Goal: Complete application form

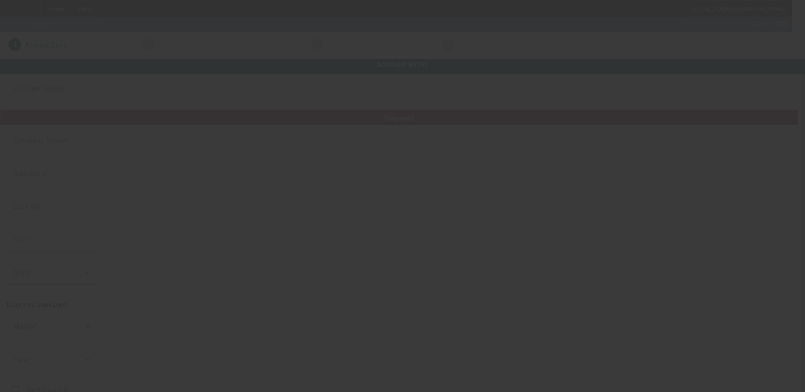
type input "Tag Your Team LLC"
type input "70 Catalina Cut"
type input "31324"
type input "[GEOGRAPHIC_DATA]"
type input "[PHONE_NUMBER]"
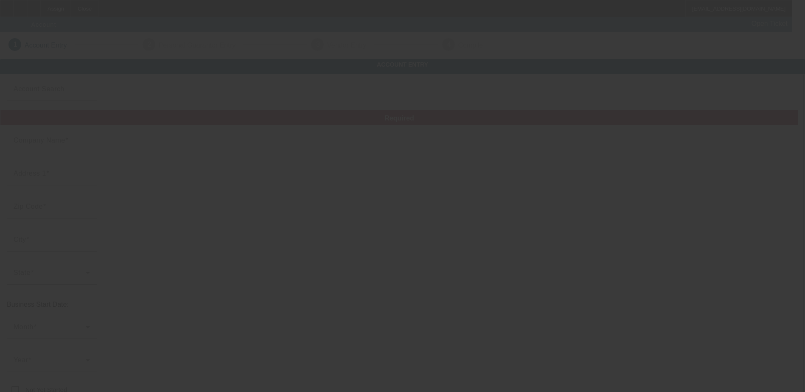
type input "[EMAIL_ADDRESS][DOMAIN_NAME]"
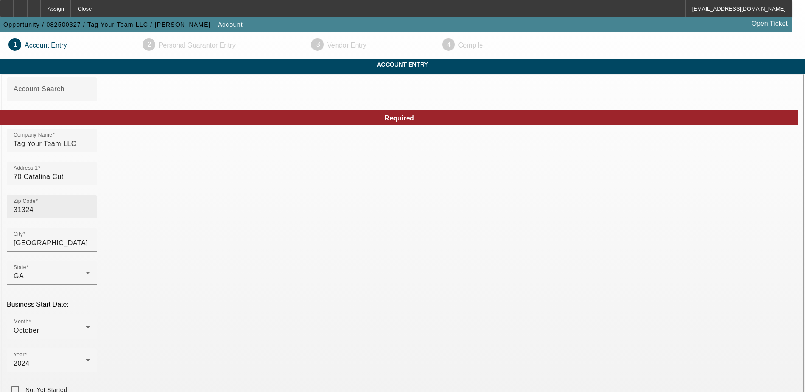
click at [90, 215] on input "31324" at bounding box center [52, 210] width 76 height 10
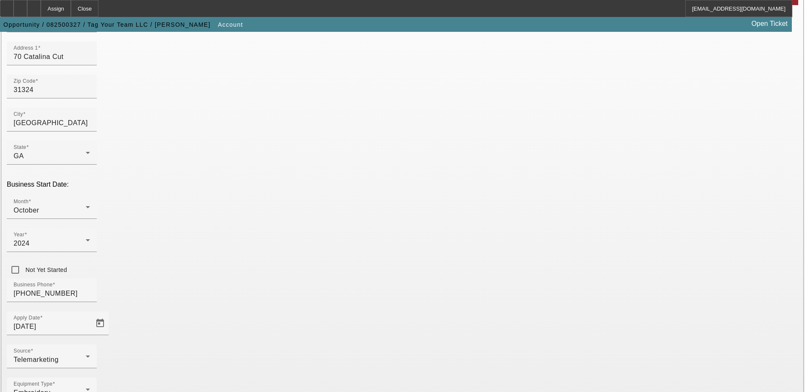
scroll to position [101, 0]
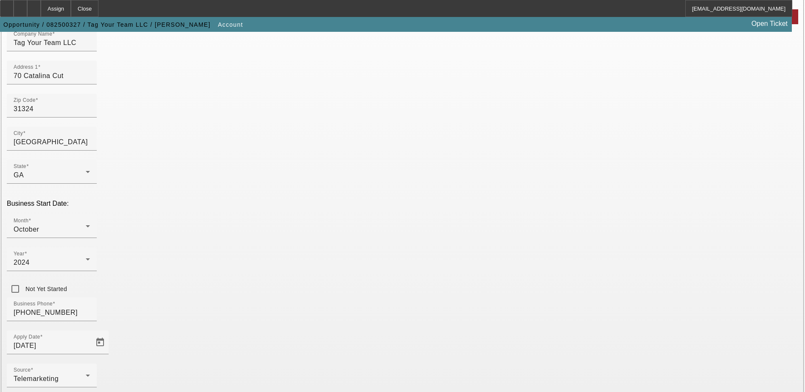
drag, startPoint x: 542, startPoint y: 263, endPoint x: 538, endPoint y: 281, distance: 19.0
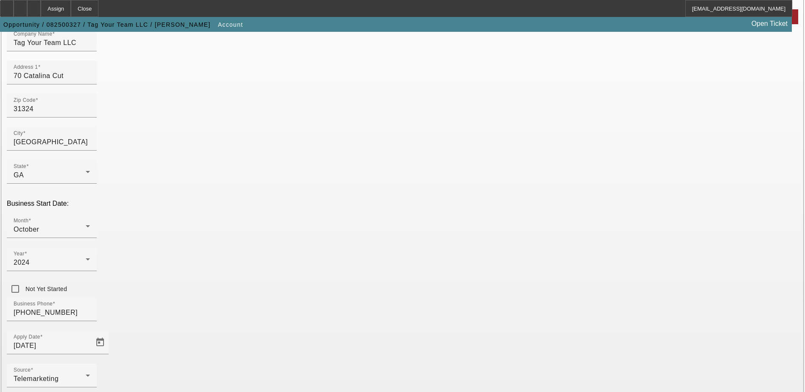
paste input "331517894"
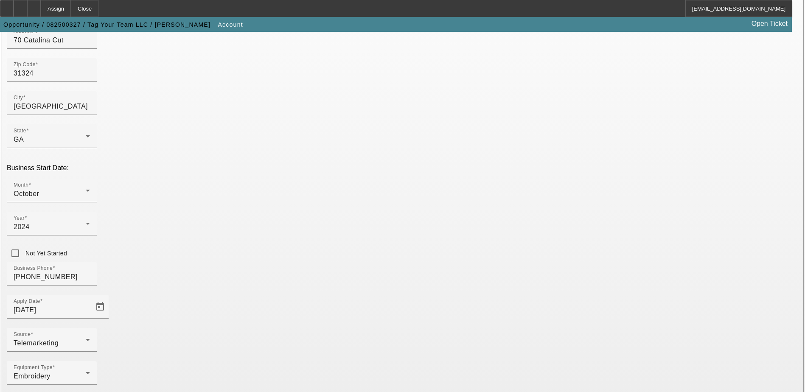
scroll to position [143, 0]
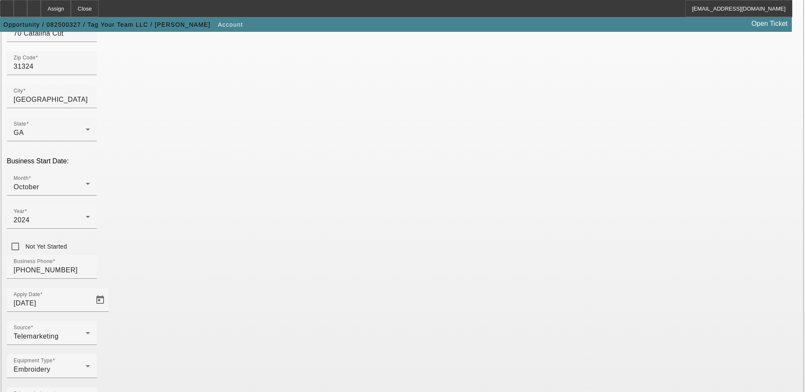
type input "331517894"
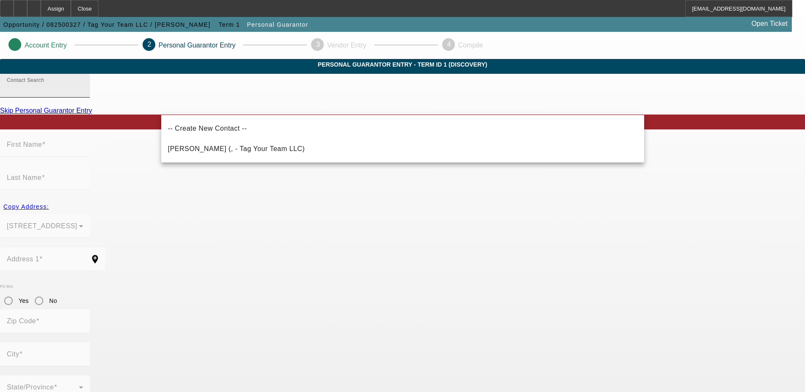
click at [83, 94] on input "Contact Search" at bounding box center [45, 89] width 76 height 10
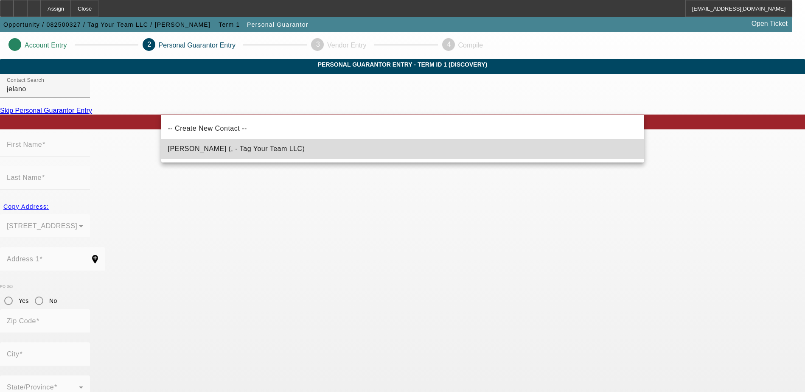
click at [197, 143] on mat-option "Phillip, Jelano (, - Tag Your Team LLC)" at bounding box center [402, 149] width 483 height 20
type input "Phillip, Jelano (, - Tag Your Team LLC)"
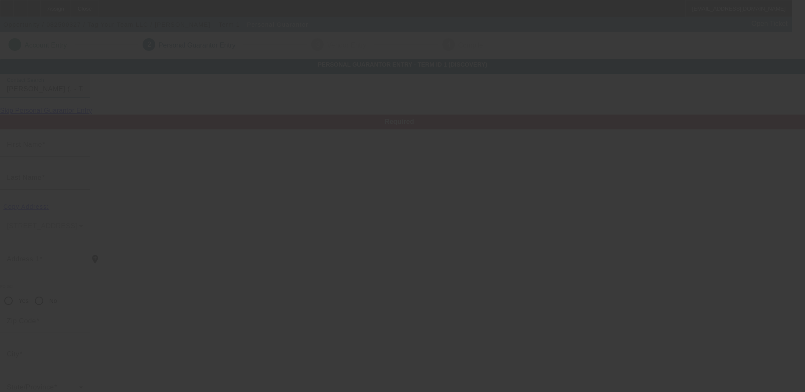
type input "Jelano"
type input "Phillip"
radio input "true"
type input "[PHONE_NUMBER]"
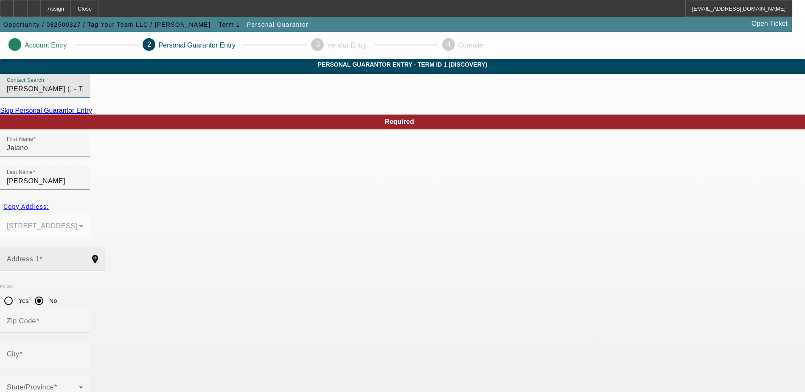
click at [83, 247] on div "Address 1" at bounding box center [45, 259] width 76 height 24
click at [105, 247] on div "Address 1 add_location" at bounding box center [52, 259] width 105 height 24
paste input "70 Catalina crt"
click at [83, 258] on input "70 Catalina crt" at bounding box center [45, 263] width 76 height 10
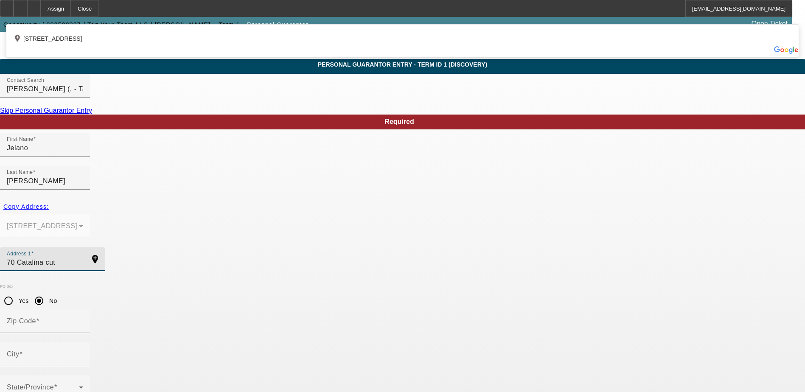
click at [198, 46] on div "add_location 70 Catalina Cut, Richmond Hill, GA 31324, US" at bounding box center [402, 36] width 792 height 20
type input "70 Catalina Cut"
type input "31324"
type input "Richmond Hill"
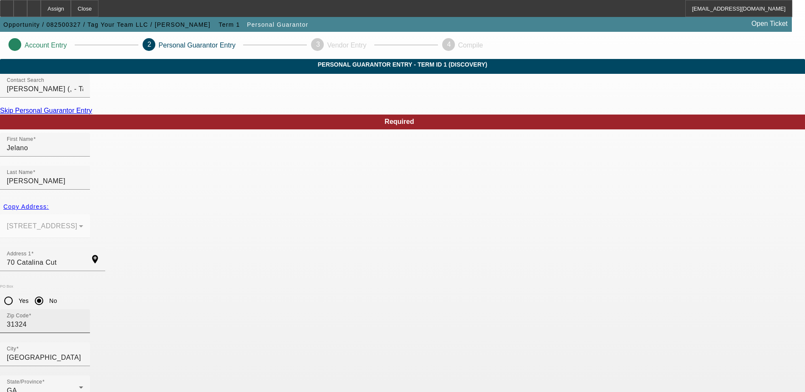
scroll to position [23, 0]
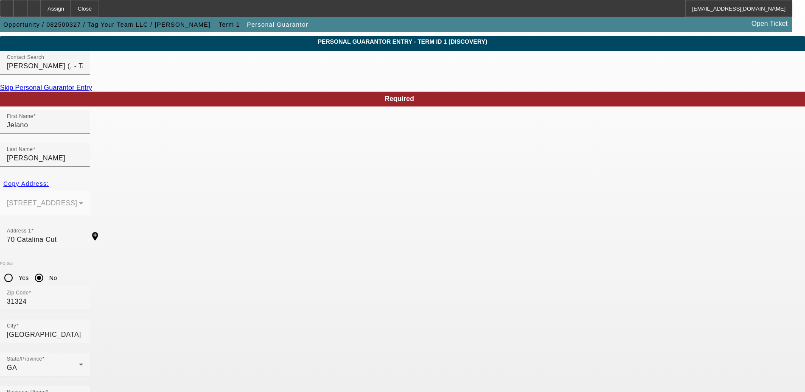
type input "100"
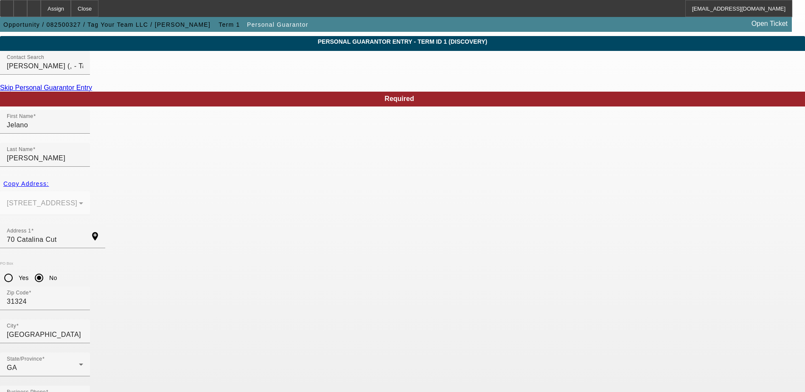
paste input "771-82-9547"
type input "771-82-9547"
drag, startPoint x: 309, startPoint y: 348, endPoint x: 284, endPoint y: 347, distance: 25.1
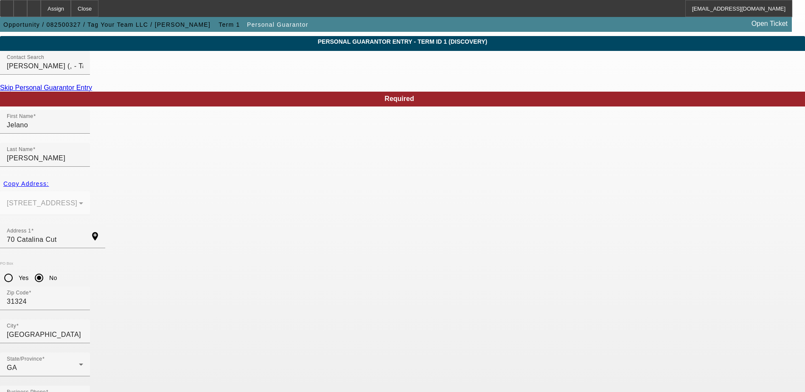
paste input "[EMAIL_ADDRESS][DOMAIN_NAME]"
drag, startPoint x: 419, startPoint y: 338, endPoint x: 354, endPoint y: 349, distance: 65.8
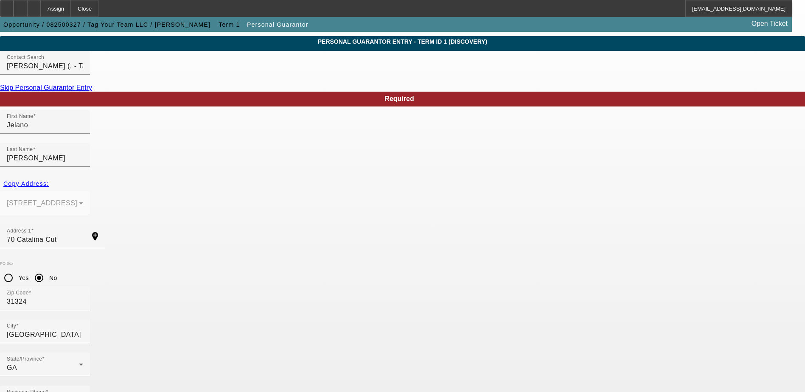
type input "[EMAIL_ADDRESS][DOMAIN_NAME]"
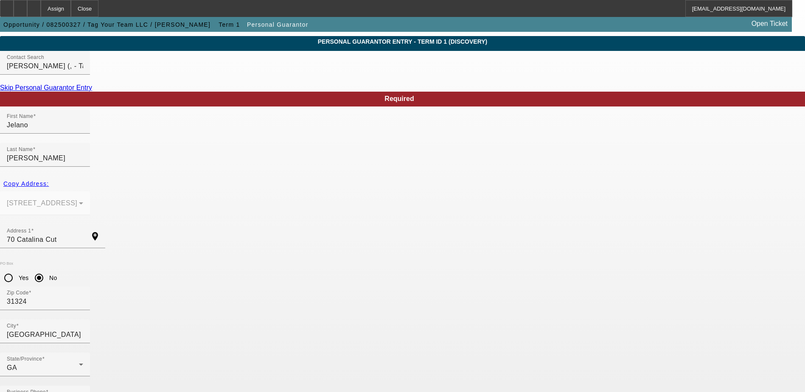
type input "[EMAIL_ADDRESS][DOMAIN_NAME]"
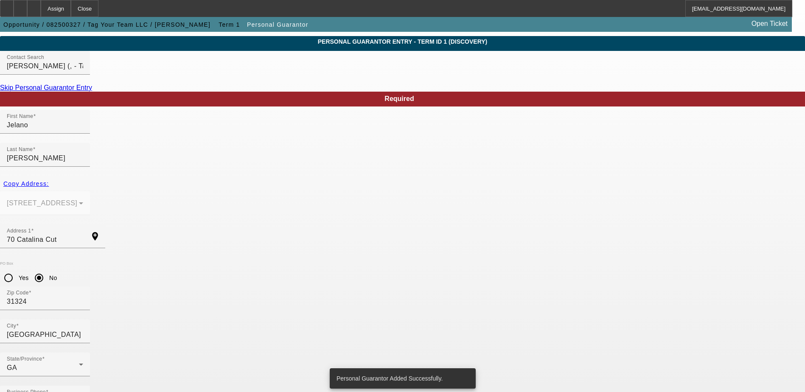
scroll to position [0, 0]
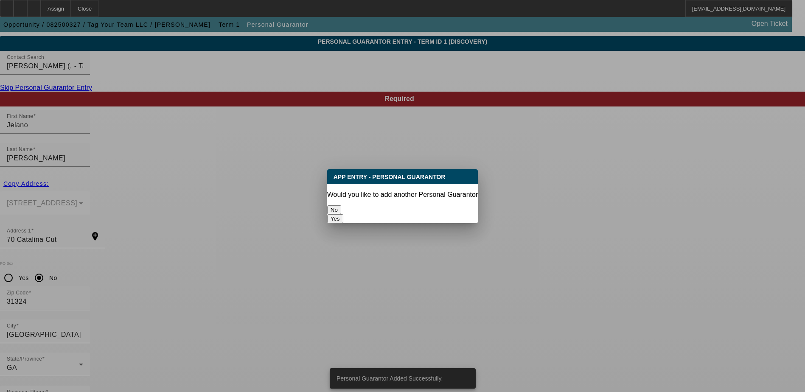
click at [341, 205] on button "No" at bounding box center [334, 209] width 14 height 9
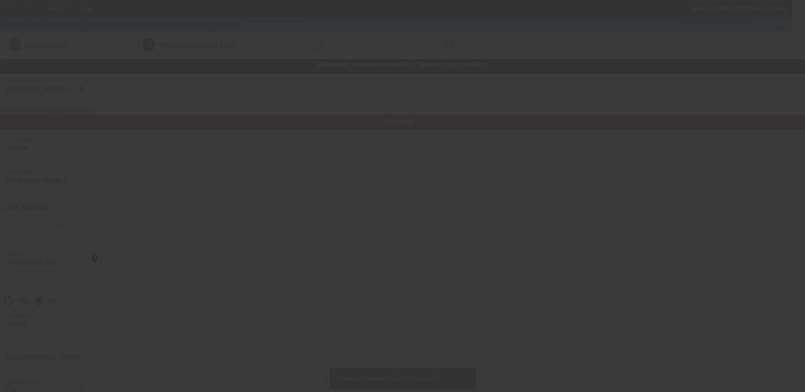
scroll to position [23, 0]
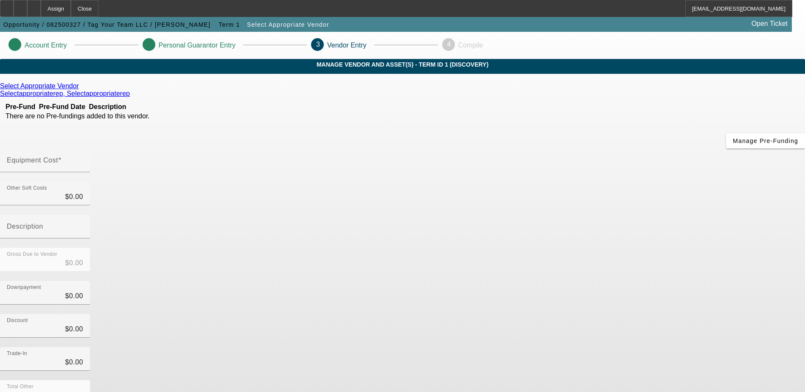
click at [81, 90] on icon at bounding box center [81, 85] width 0 height 7
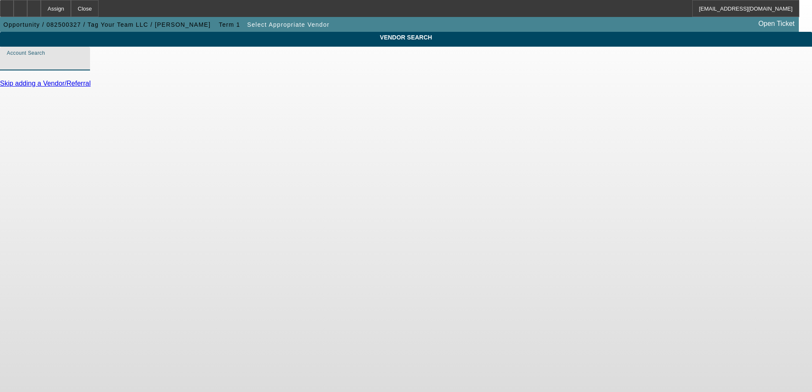
click at [83, 67] on input "Account Search" at bounding box center [45, 62] width 76 height 10
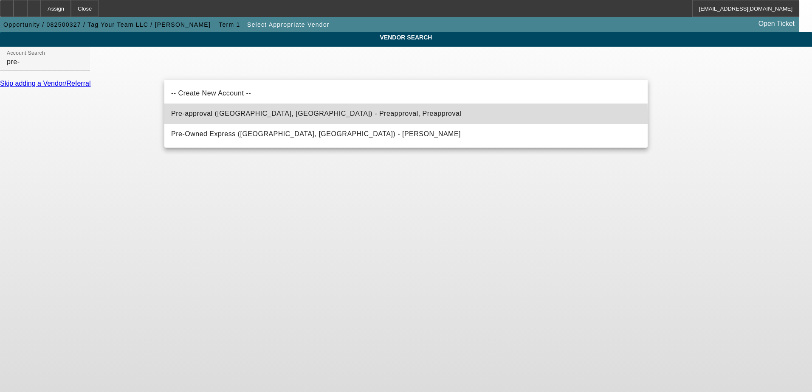
click at [220, 116] on span "Pre-approval (Northbrook, IL) - Preapproval, Preapproval" at bounding box center [316, 113] width 290 height 7
type input "Pre-approval (Northbrook, IL) - Preapproval, Preapproval"
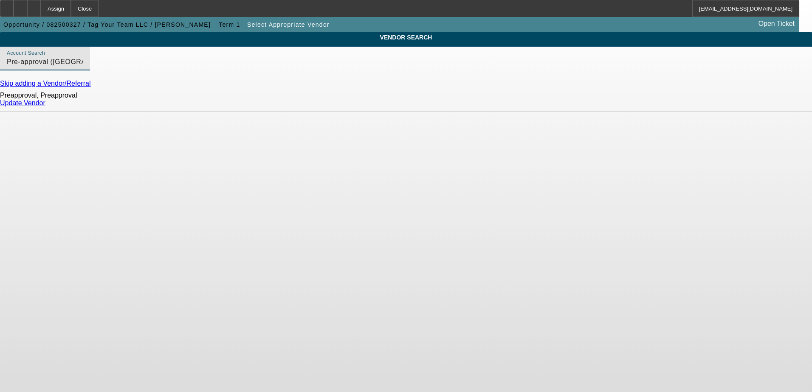
click at [45, 107] on link "Update Vendor" at bounding box center [22, 102] width 45 height 7
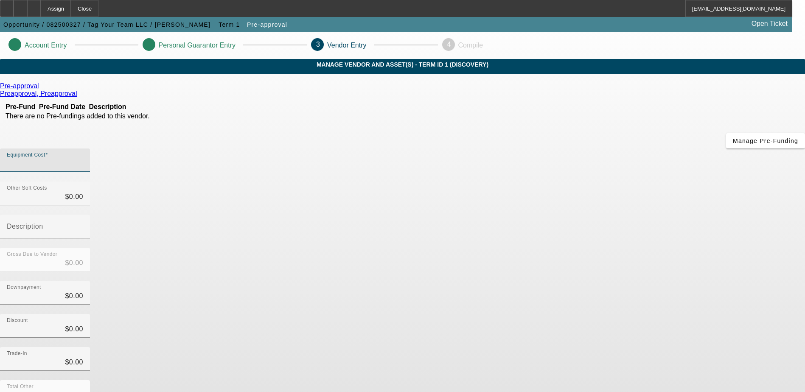
click at [83, 159] on input "Equipment Cost" at bounding box center [45, 164] width 76 height 10
type input "3"
type input "$3.00"
type input "33"
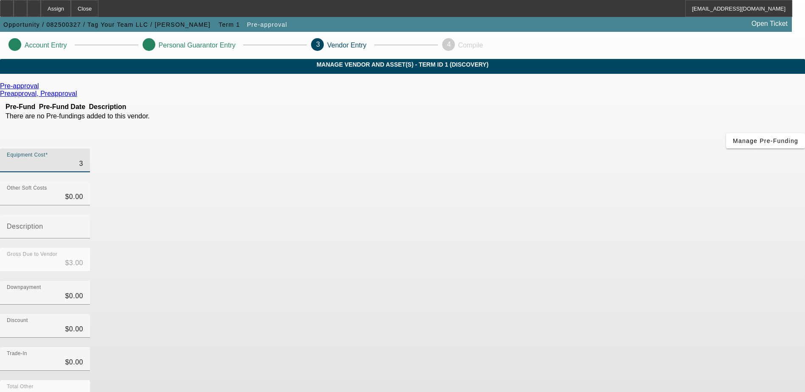
type input "$33.00"
type input "330"
type input "$330.00"
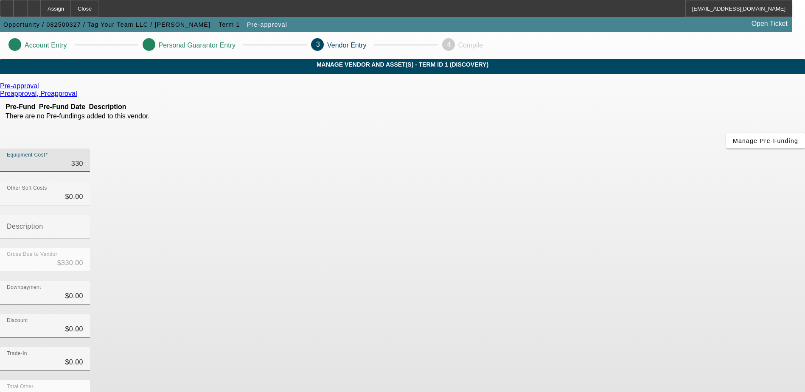
type input "3300"
type input "$3,300.00"
click at [83, 291] on input "0" at bounding box center [45, 296] width 76 height 10
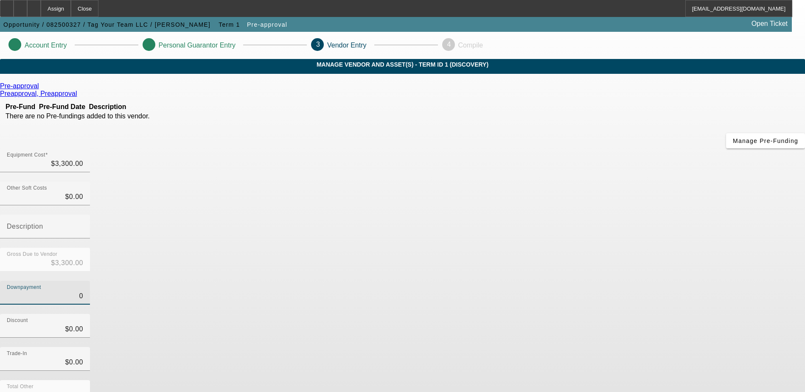
type input "30"
type input "$30.00"
type input "$3,270.00"
type input "300"
type input "$300.00"
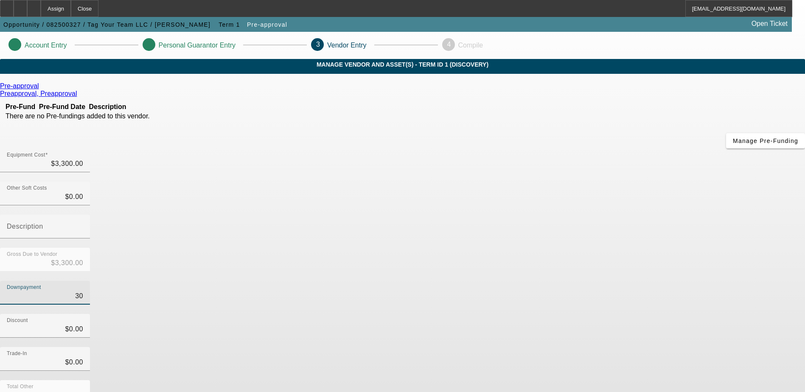
type input "$3,000.00"
type input "3000"
type input "$3,000.00"
type input "$300.00"
type input "3000"
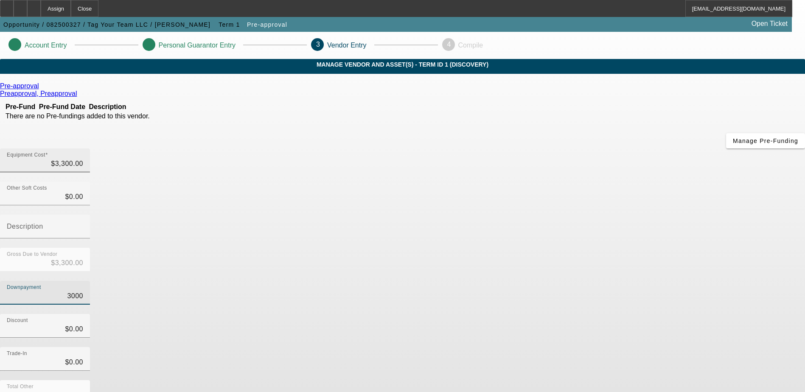
type input "3300"
type input "$3,000.00"
click at [83, 159] on input "3300" at bounding box center [45, 164] width 76 height 10
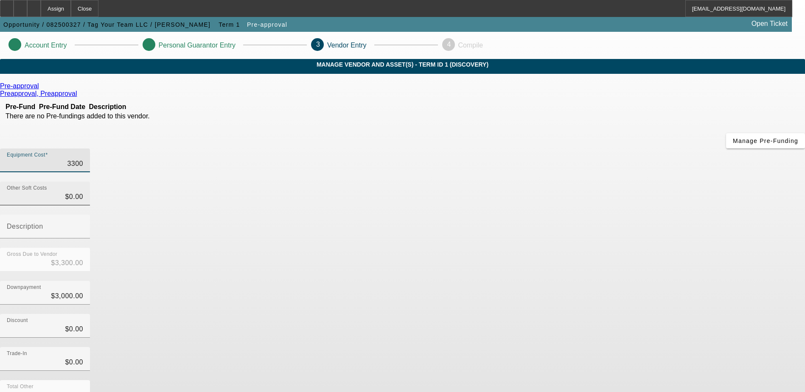
type input "33000"
type input "$33,000.00"
type input "$30,000.00"
type input "$33,000.00"
click at [320, 241] on div "Pre-approval Preapproval, Preapproval Pre-Fund Pre-Fund Date Description There …" at bounding box center [402, 268] width 805 height 373
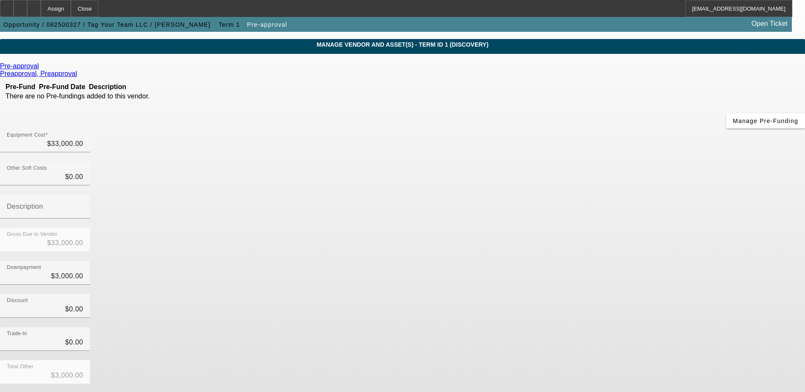
scroll to position [38, 0]
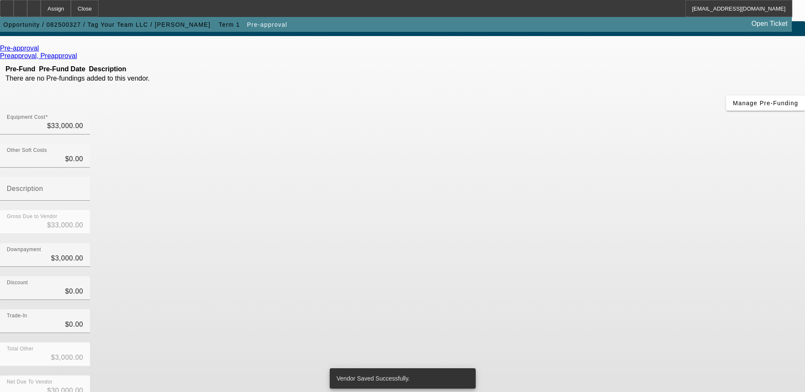
scroll to position [0, 0]
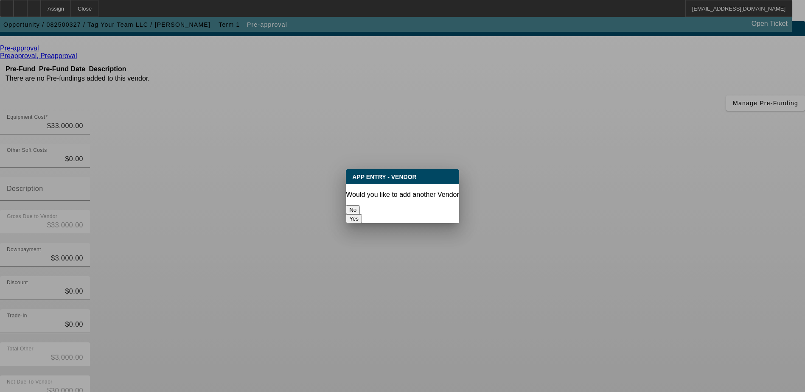
click at [360, 206] on button "No" at bounding box center [353, 209] width 14 height 9
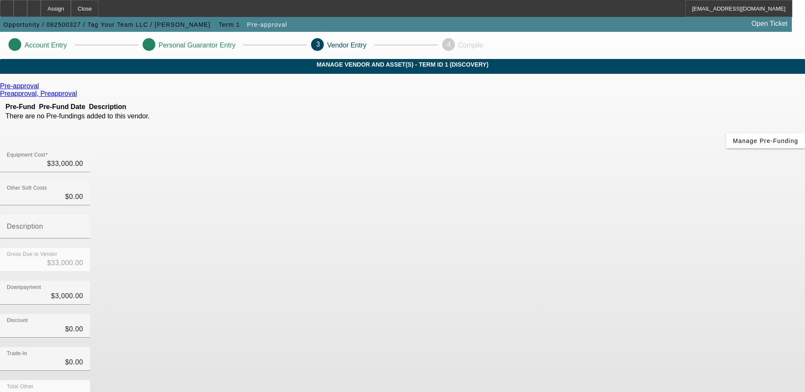
scroll to position [38, 0]
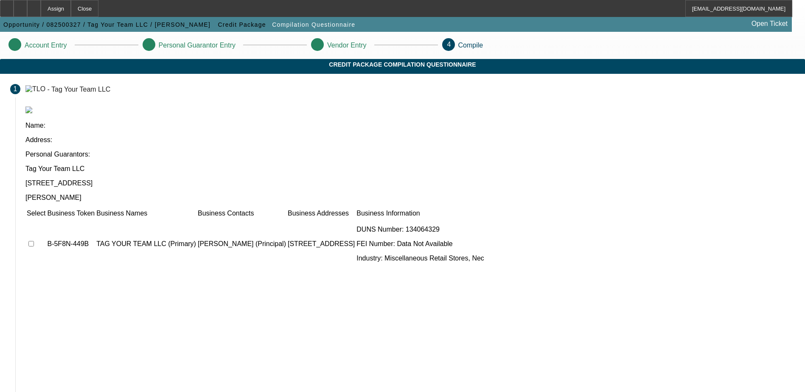
click at [34, 241] on input "checkbox" at bounding box center [31, 244] width 6 height 6
checkbox input "true"
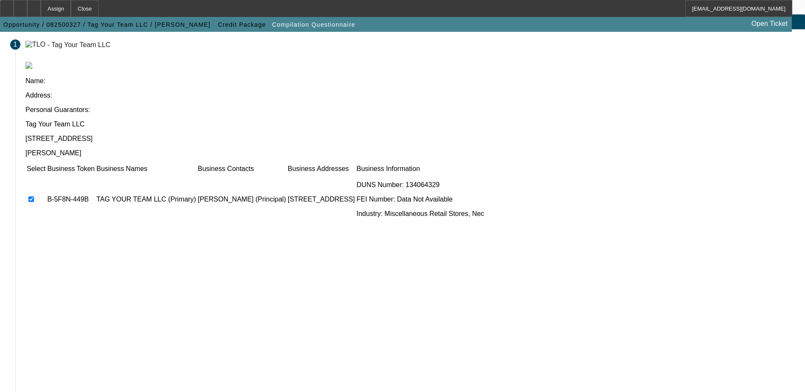
scroll to position [47, 0]
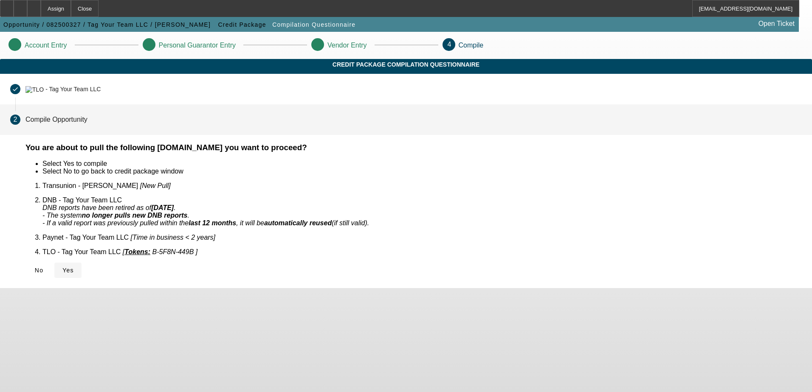
click at [62, 267] on icon at bounding box center [62, 270] width 0 height 7
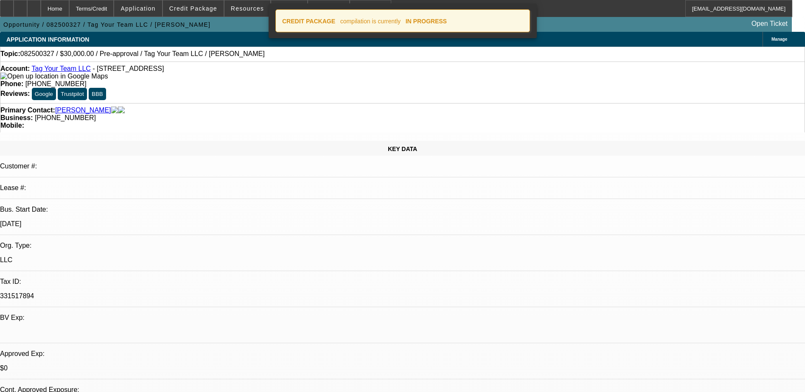
select select "0"
select select "2"
select select "0.1"
select select "4"
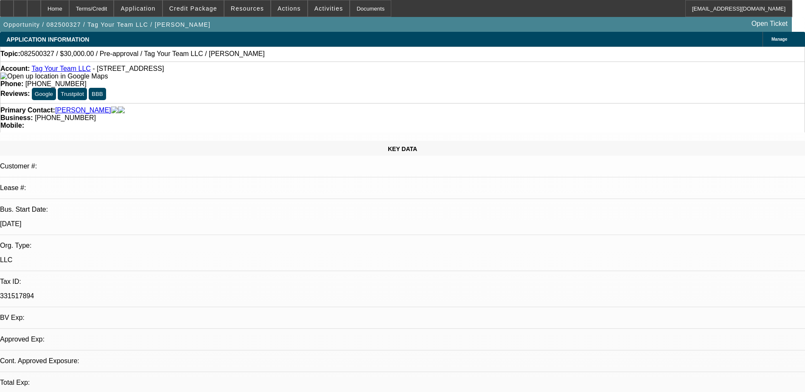
select select "0"
select select "2"
select select "0.1"
select select "4"
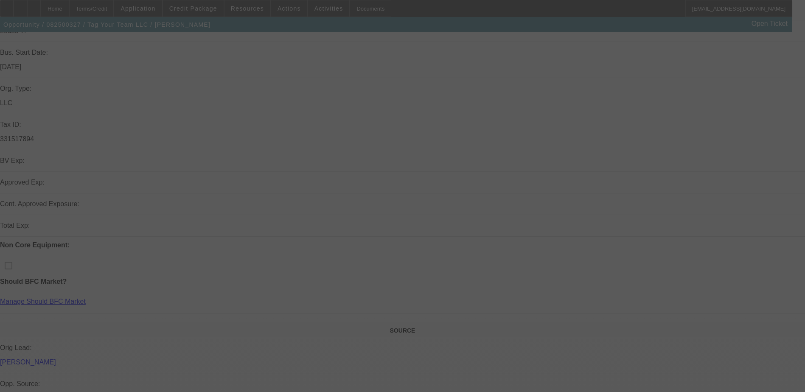
scroll to position [212, 0]
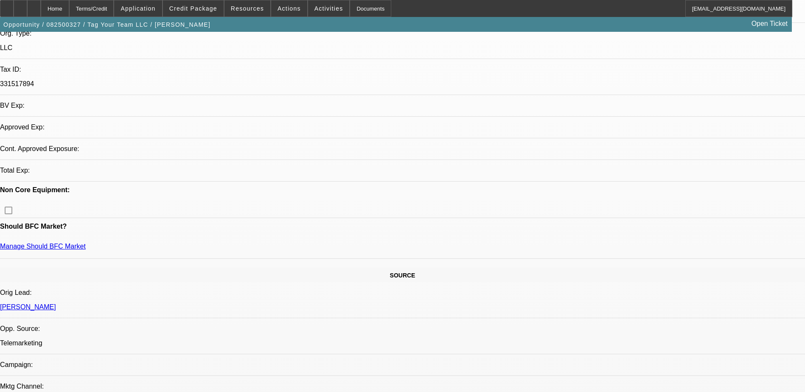
select select "0"
select select "2"
select select "0.1"
select select "4"
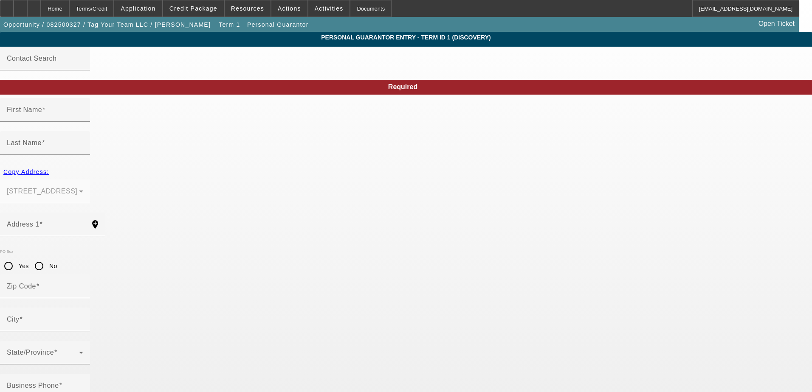
type input "Jelano"
type input "Phillip"
type input "70 Catalina Cut"
radio input "true"
type input "31324"
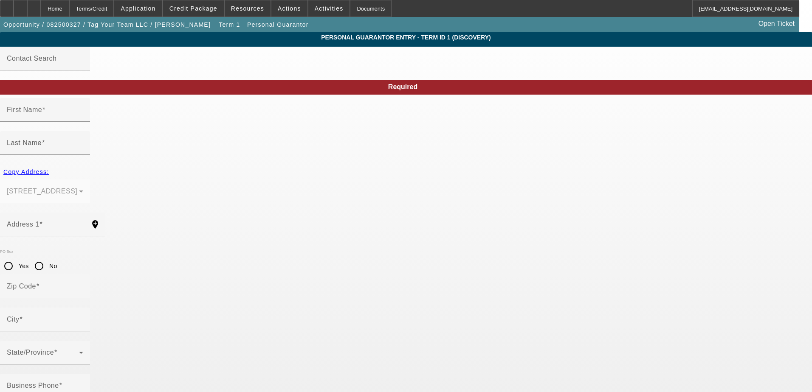
type input "Richmond Hill"
type input "[PHONE_NUMBER]"
type input "100"
type input "771-82-9547"
type input "admin@tagyourteam.com"
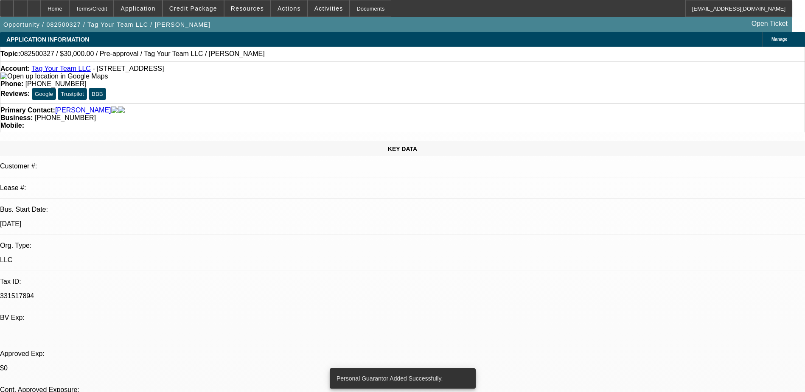
select select "0"
select select "2"
select select "0.1"
select select "4"
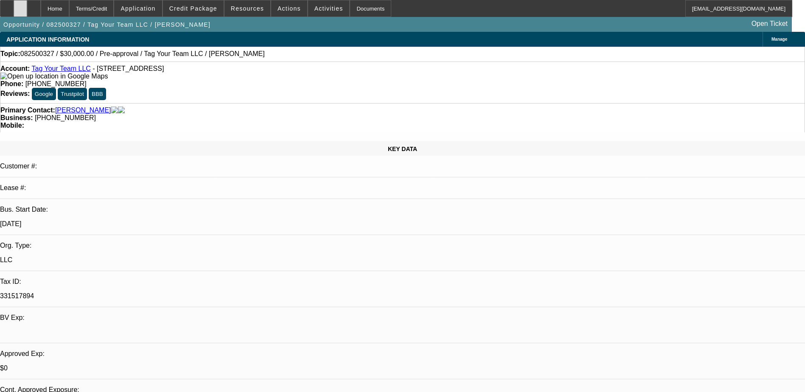
click at [20, 6] on icon at bounding box center [20, 6] width 0 height 0
select select "0"
select select "2"
select select "0.1"
select select "1"
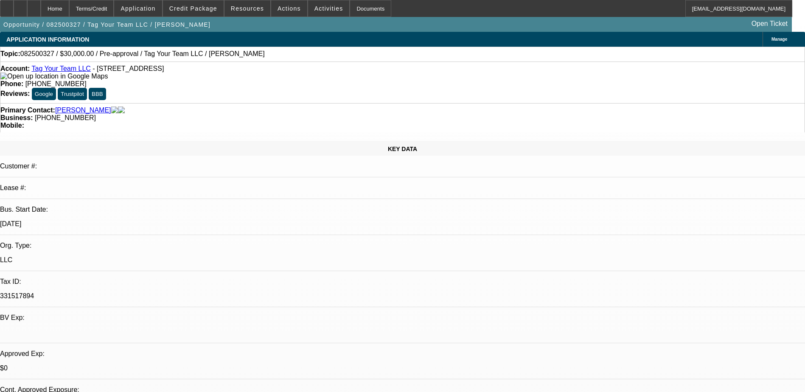
select select "2"
select select "4"
click at [315, 5] on span "Activities" at bounding box center [329, 8] width 29 height 7
click at [312, 8] on div at bounding box center [402, 196] width 805 height 392
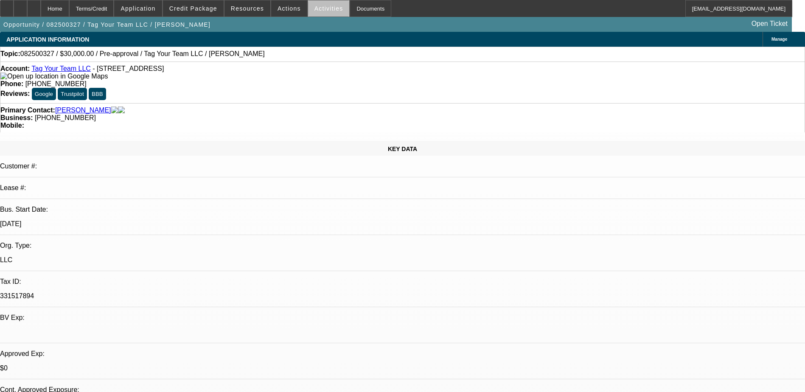
click at [321, 10] on span "Activities" at bounding box center [329, 8] width 29 height 7
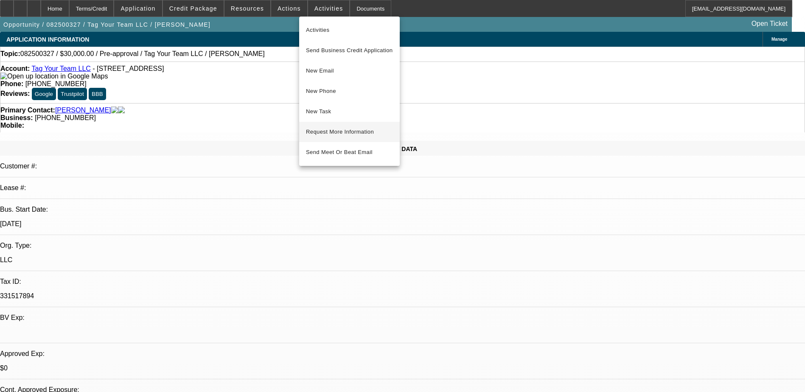
click at [334, 135] on span "Request More Information" at bounding box center [349, 132] width 87 height 10
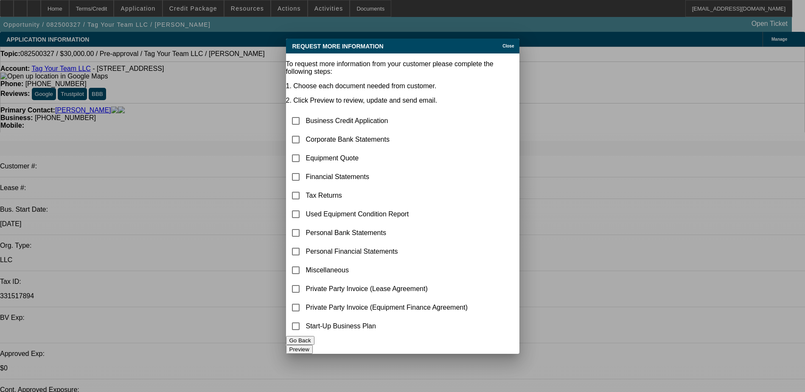
click at [496, 44] on div "Request More Information Close" at bounding box center [402, 46] width 233 height 15
click at [500, 44] on icon at bounding box center [500, 46] width 0 height 5
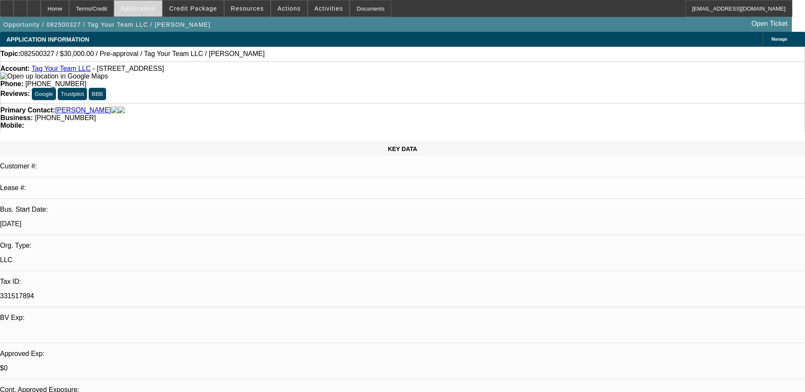
click at [152, 8] on span "Application" at bounding box center [138, 8] width 35 height 7
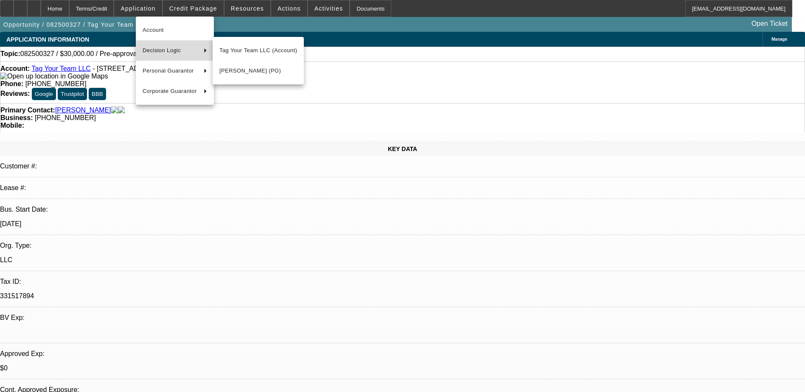
click at [160, 49] on span "Decision Logic" at bounding box center [170, 50] width 54 height 10
click at [249, 52] on span "Tag Your Team LLC (Account)" at bounding box center [258, 50] width 78 height 10
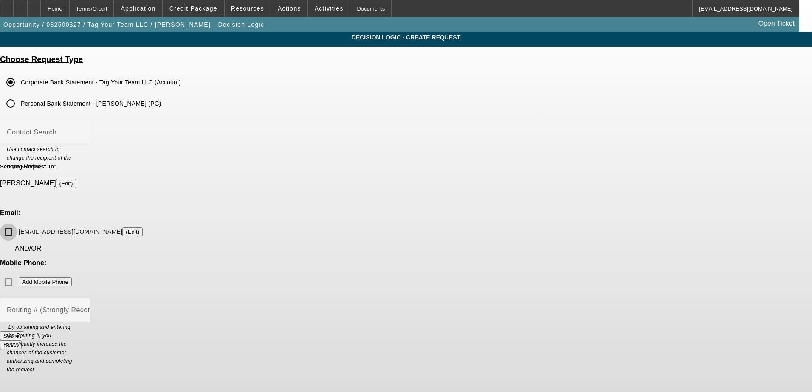
click at [17, 224] on input "admin@tagyourteam.com (Edit)" at bounding box center [8, 232] width 17 height 17
click at [24, 332] on button "Submit" at bounding box center [12, 336] width 24 height 9
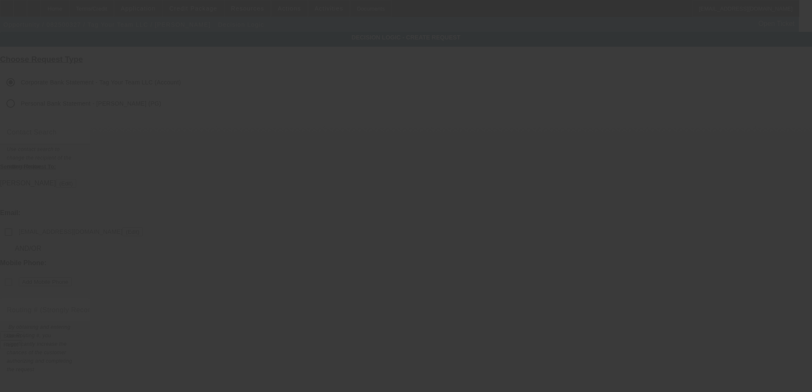
checkbox input "false"
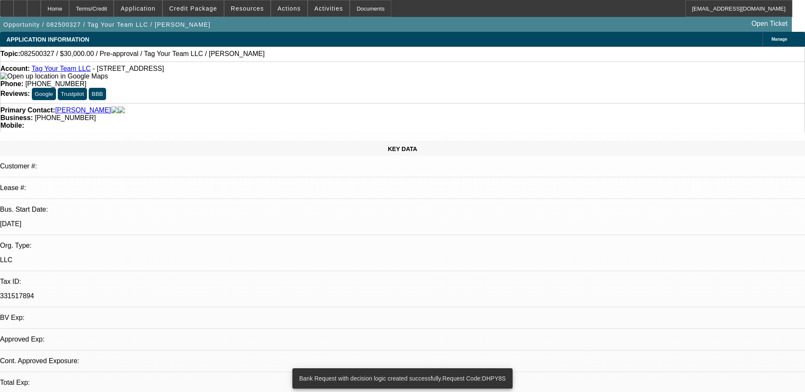
select select "0"
select select "2"
select select "0.1"
select select "4"
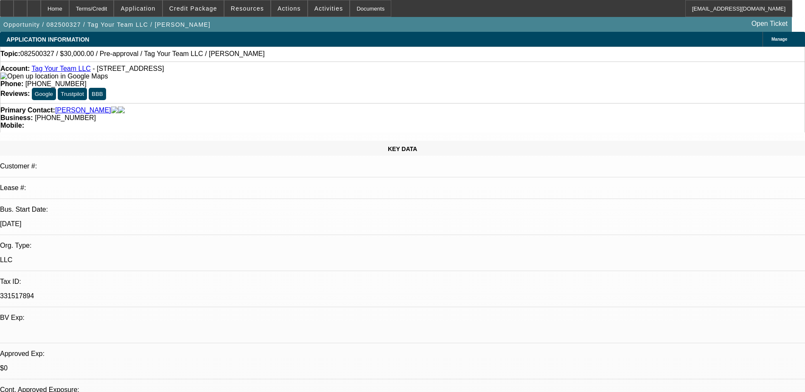
select select "0"
select select "2"
select select "0.1"
select select "4"
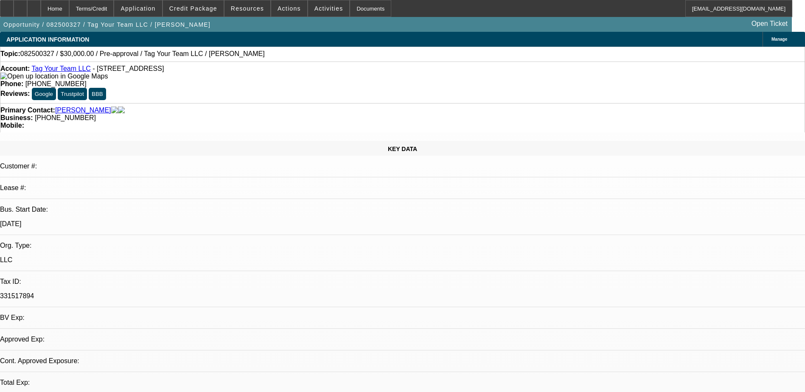
select select "0"
select select "2"
select select "0.1"
select select "1"
select select "2"
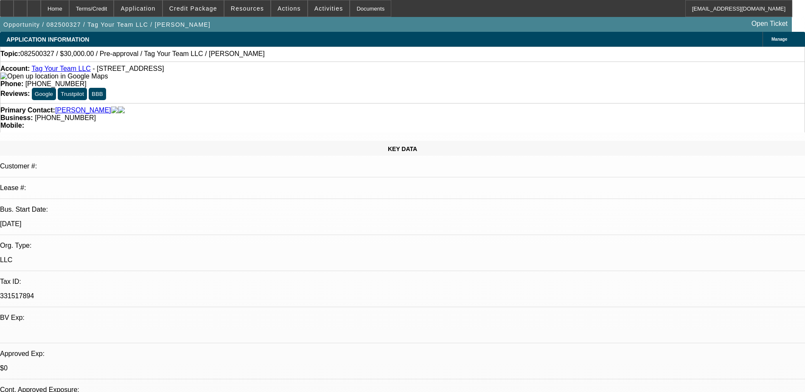
select select "4"
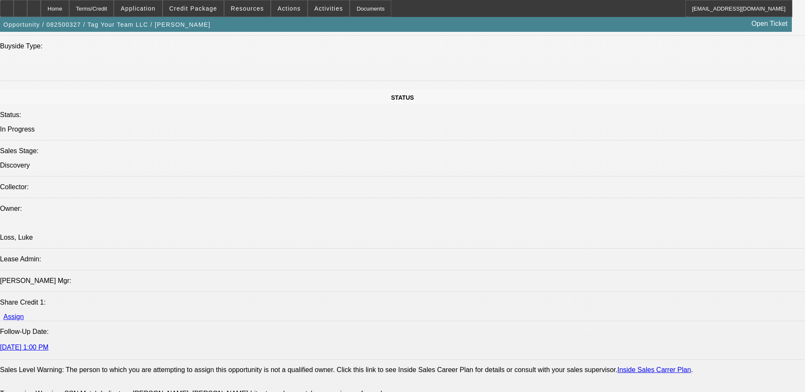
scroll to position [934, 0]
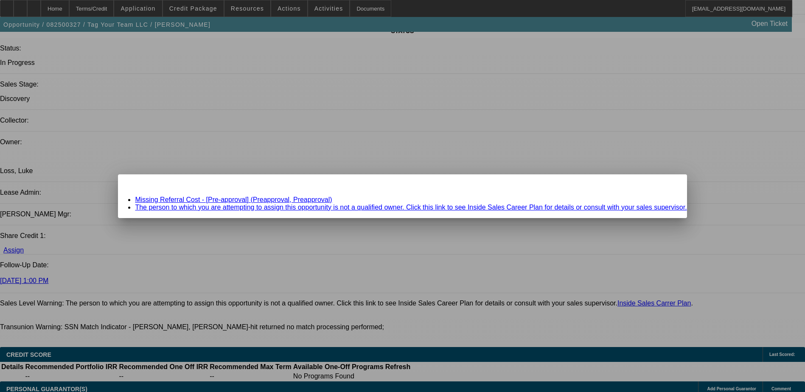
click at [228, 198] on link "Missing Referral Cost - [Pre-approval] (Preapproval, Preapproval)" at bounding box center [233, 199] width 197 height 7
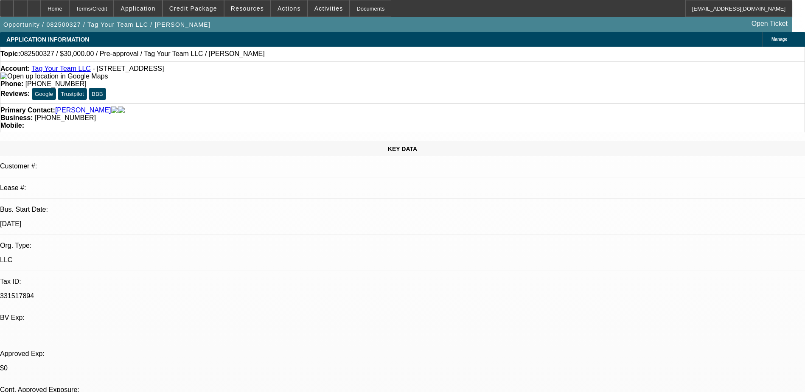
scroll to position [934, 0]
select select "0"
select select "2"
select select "0.1"
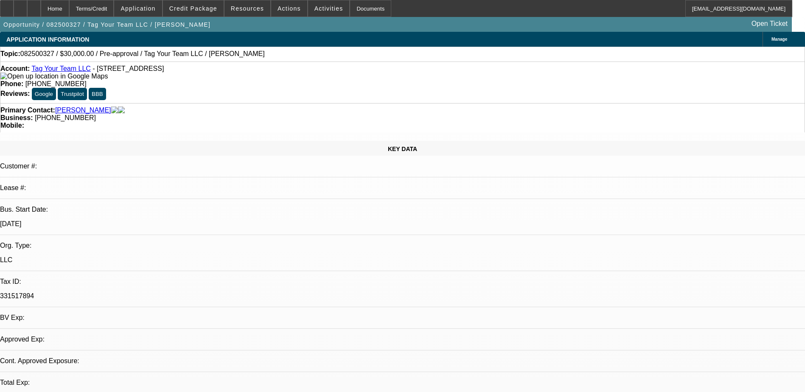
select select "4"
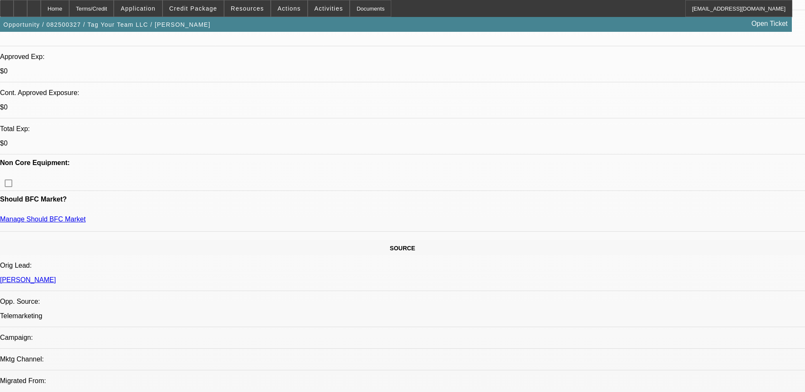
scroll to position [255, 0]
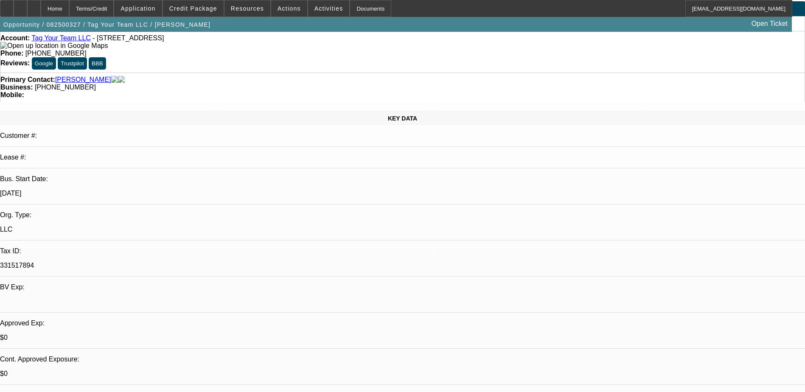
scroll to position [0, 0]
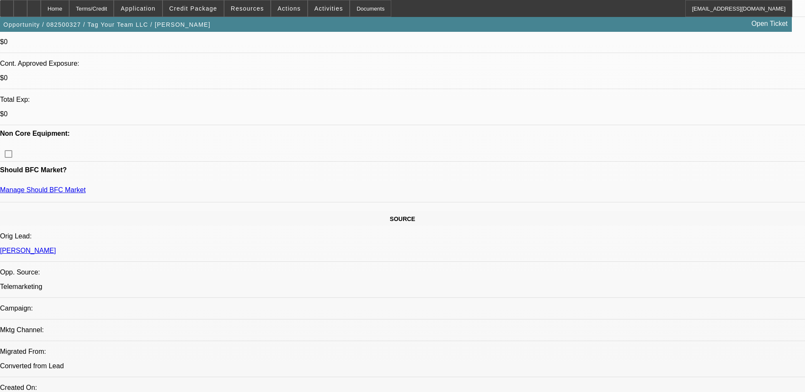
scroll to position [297, 0]
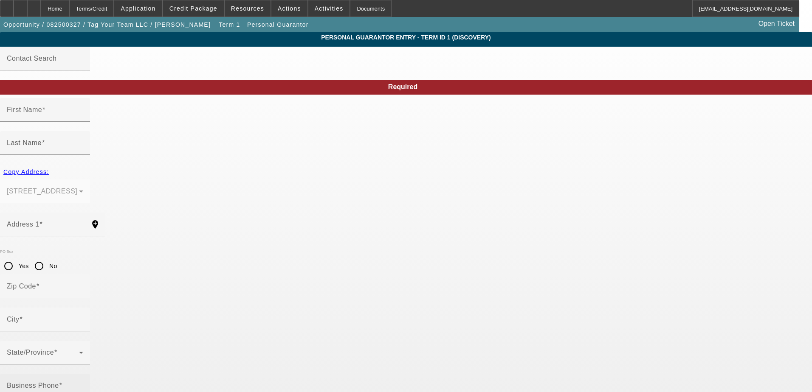
type input "Jelano"
type input "[PERSON_NAME]"
type input "70 Catalina Cut"
radio input "true"
type input "31324"
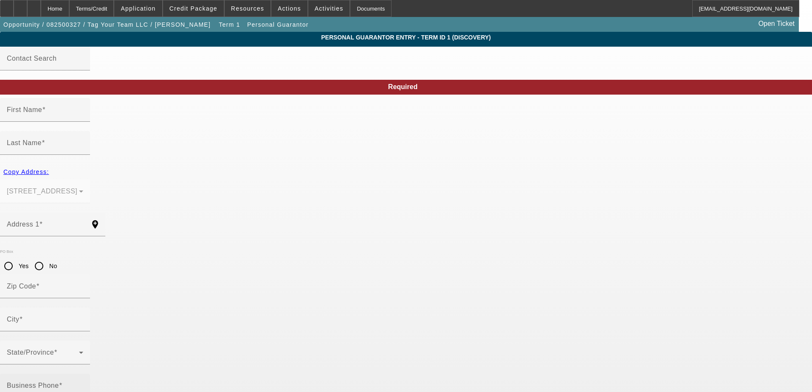
type input "[GEOGRAPHIC_DATA]"
type input "[PHONE_NUMBER]"
type input "100"
type input "771-82-9547"
type input "[EMAIL_ADDRESS][DOMAIN_NAME]"
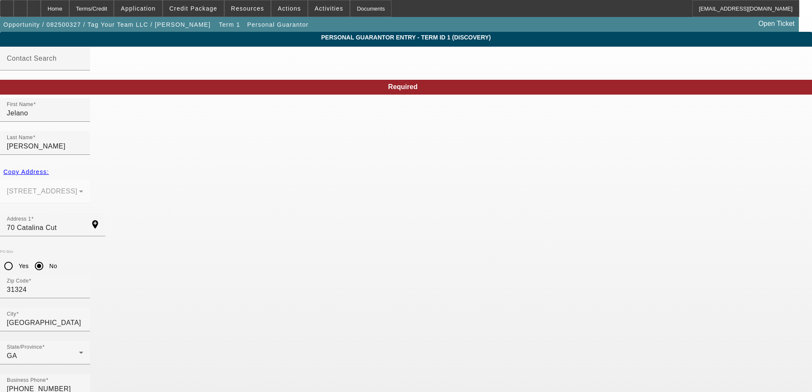
type input "771-82-9147"
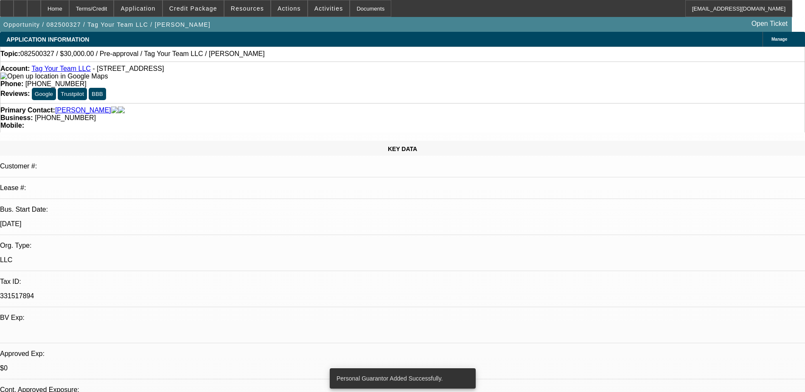
select select "0"
select select "2"
select select "0.1"
select select "4"
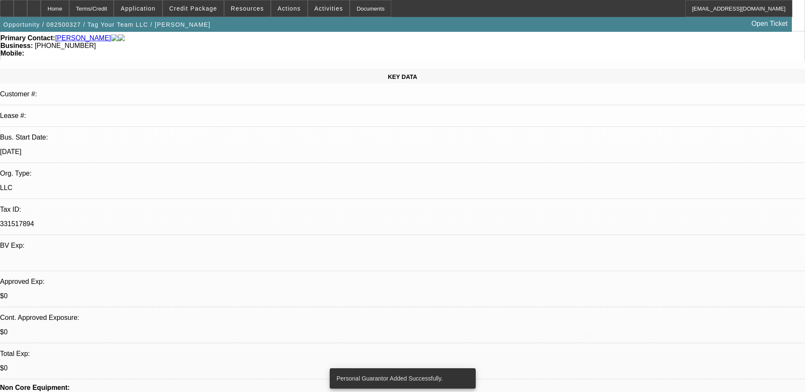
scroll to position [85, 0]
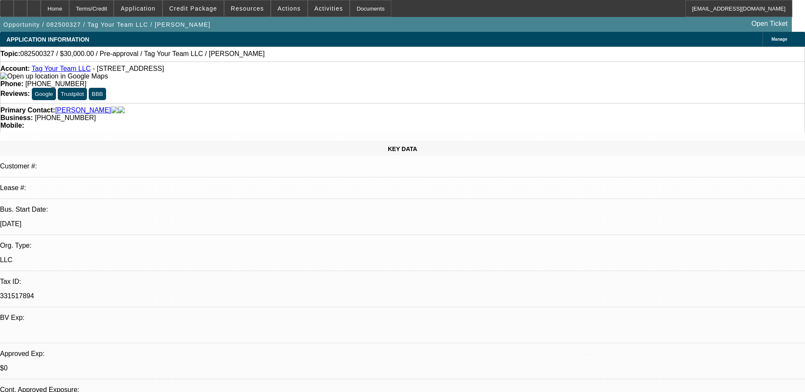
select select "0"
select select "2"
select select "0.1"
select select "4"
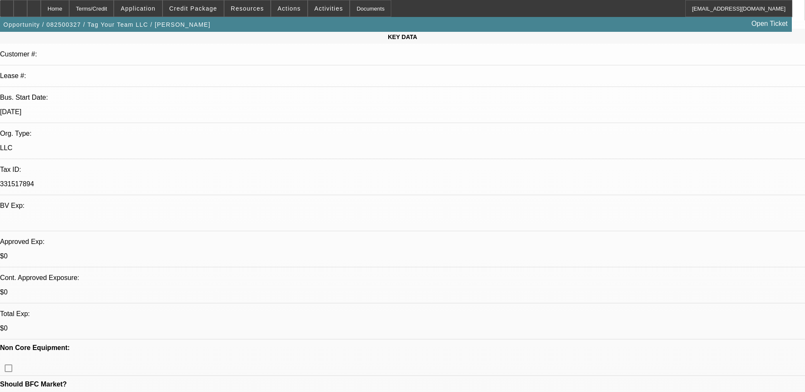
scroll to position [127, 0]
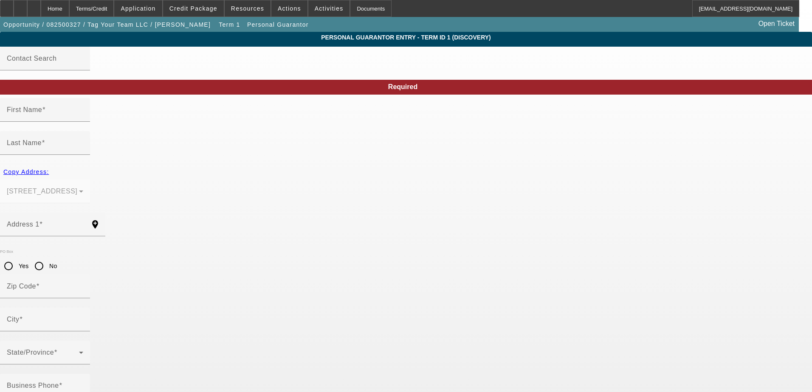
type input "Jelano"
type input "[PERSON_NAME]"
type input "70 Catalina Cut"
radio input "true"
type input "31324"
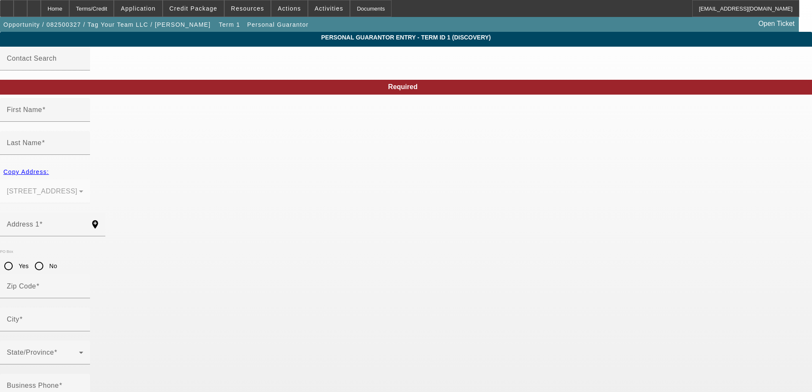
type input "[GEOGRAPHIC_DATA]"
type input "[PHONE_NUMBER]"
type input "100"
type input "771-82-9147"
type input "[EMAIL_ADDRESS][DOMAIN_NAME]"
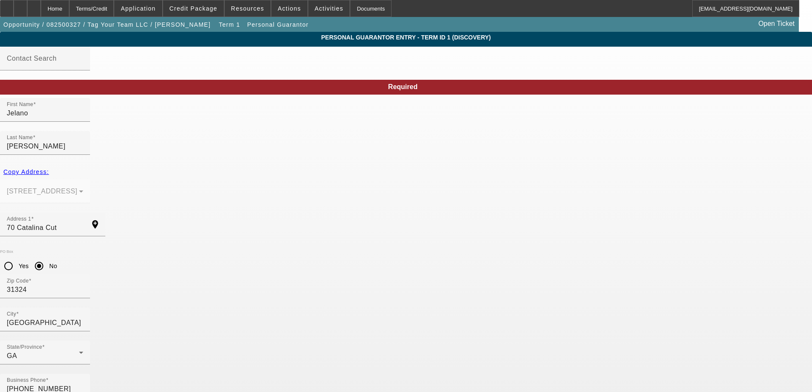
type input "771-82-9547"
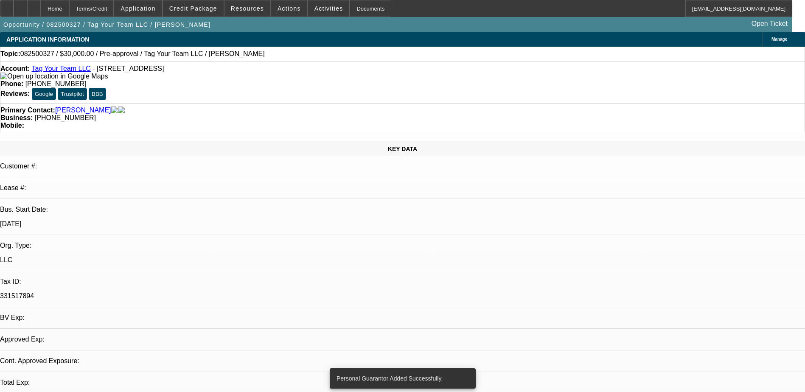
select select "0"
select select "2"
select select "0.1"
select select "4"
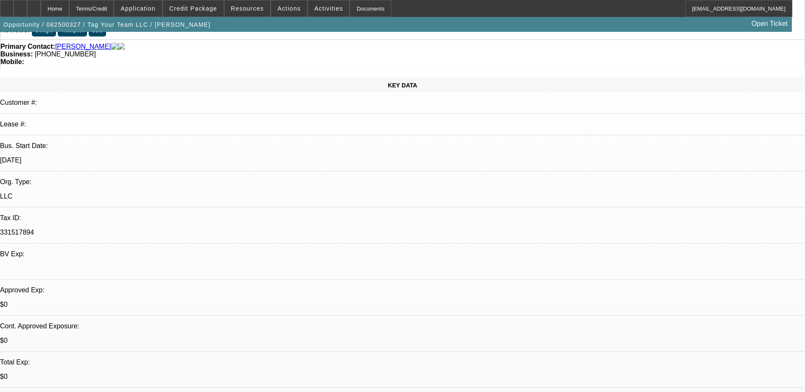
scroll to position [85, 0]
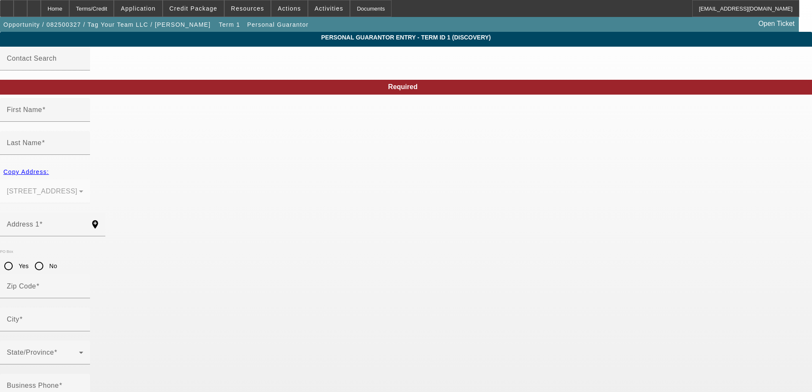
type input "Jelano"
type input "[PERSON_NAME]"
type input "70 Catalina Cut"
radio input "true"
type input "31324"
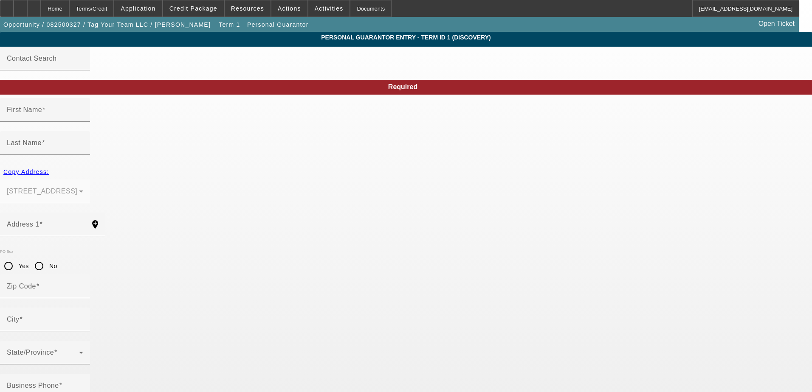
type input "[GEOGRAPHIC_DATA]"
type input "[PHONE_NUMBER]"
type input "100"
type input "771-82-9547"
type input "[EMAIL_ADDRESS][DOMAIN_NAME]"
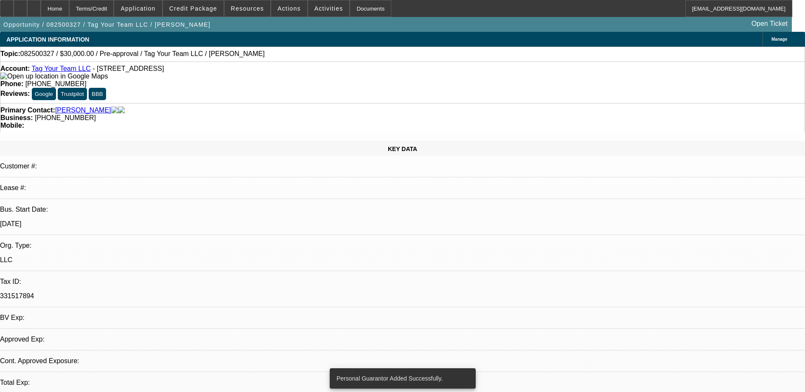
select select "0"
select select "2"
select select "0.1"
select select "4"
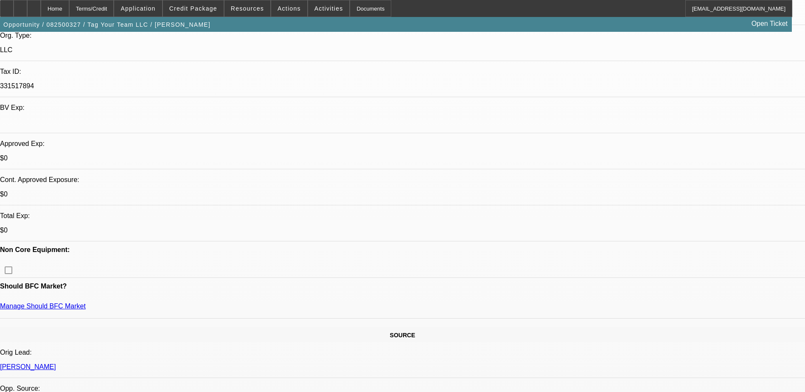
scroll to position [170, 0]
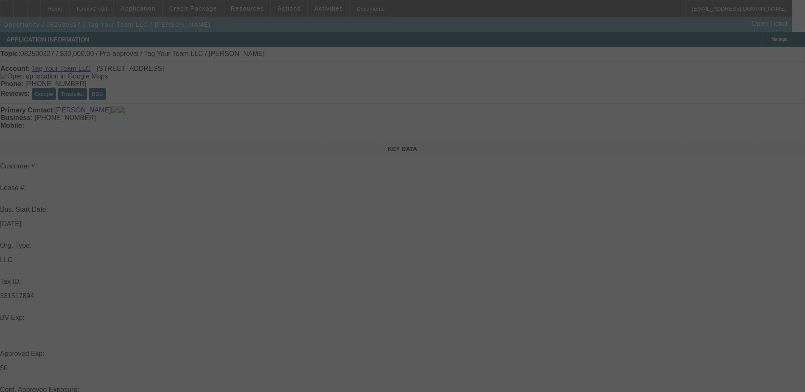
select select "0"
select select "2"
select select "0.1"
select select "4"
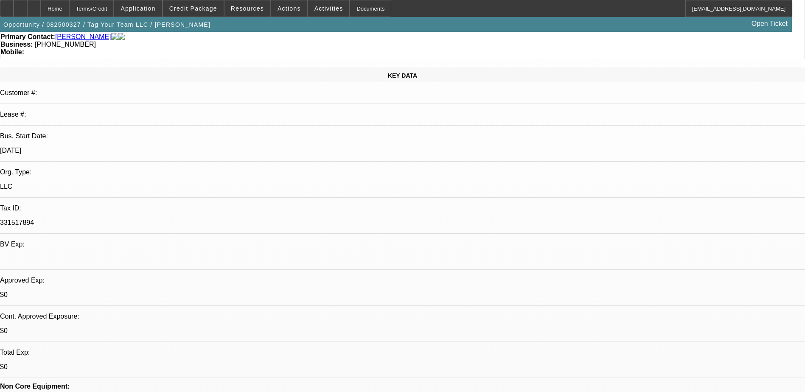
scroll to position [85, 0]
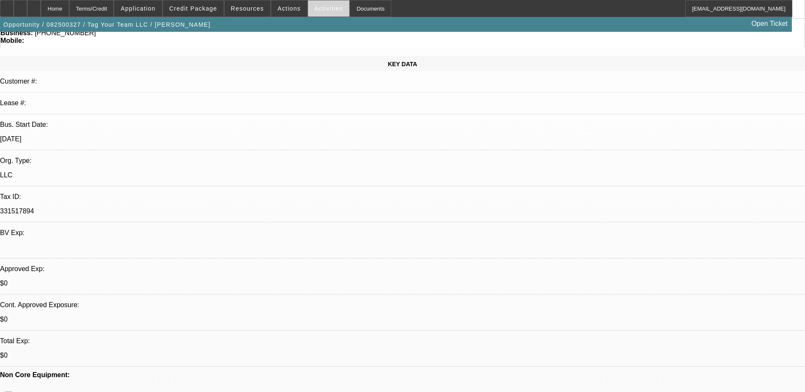
click at [322, 9] on span "Activities" at bounding box center [329, 8] width 29 height 7
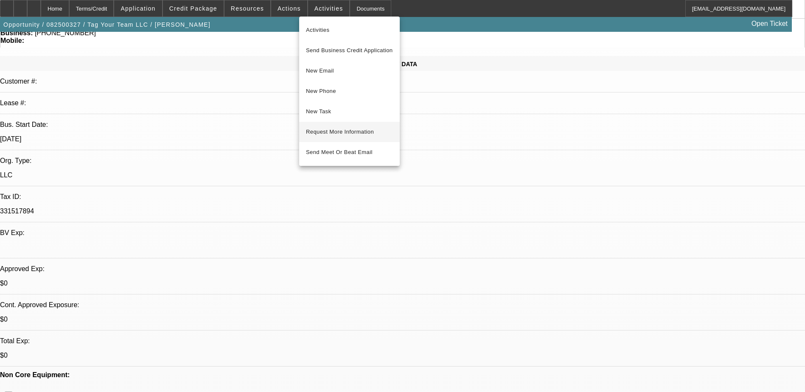
click at [339, 131] on span "Request More Information" at bounding box center [349, 132] width 87 height 10
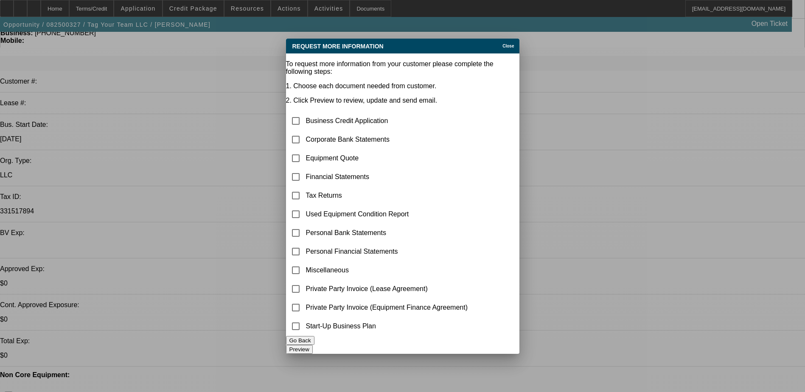
scroll to position [0, 0]
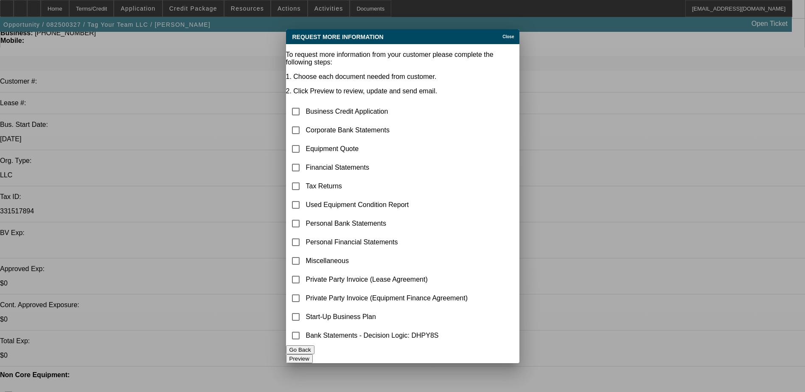
click at [296, 121] on td at bounding box center [296, 130] width 18 height 18
click at [302, 122] on input "checkbox" at bounding box center [295, 130] width 17 height 17
checkbox input "true"
click at [313, 354] on button "Preview" at bounding box center [299, 358] width 27 height 9
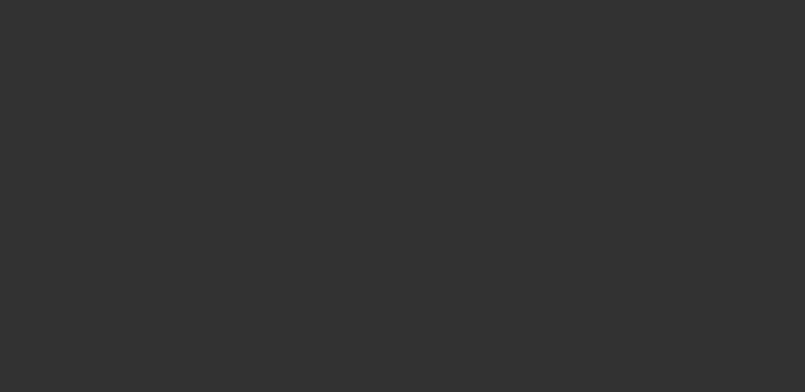
scroll to position [85, 0]
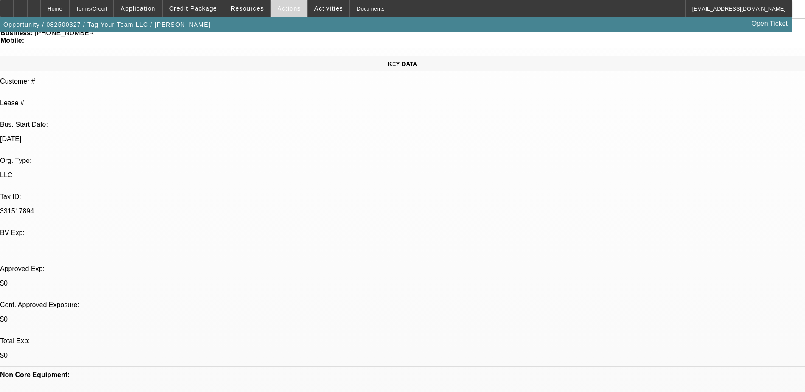
click at [285, 9] on span "Actions" at bounding box center [289, 8] width 23 height 7
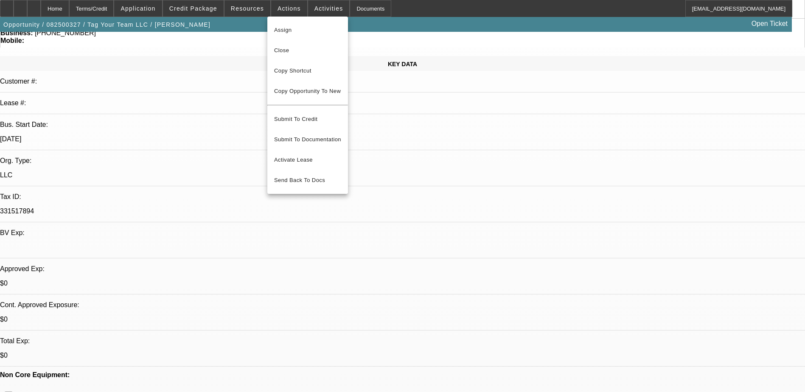
click at [315, 5] on div at bounding box center [402, 196] width 805 height 392
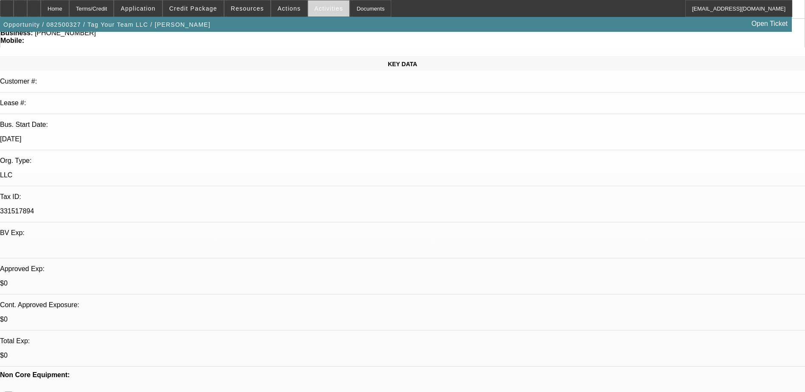
click at [315, 8] on span "Activities" at bounding box center [329, 8] width 29 height 7
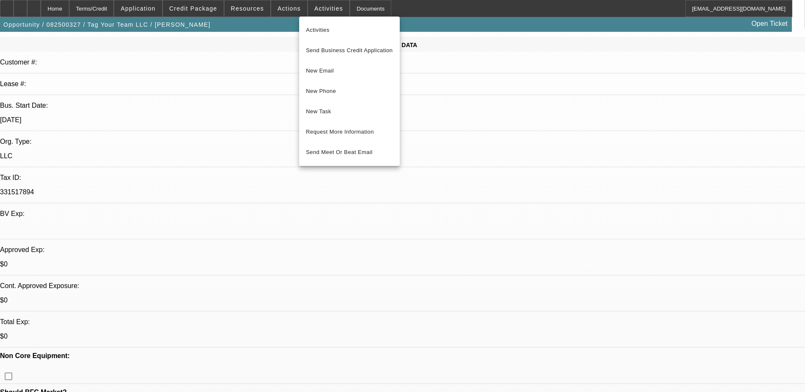
scroll to position [127, 0]
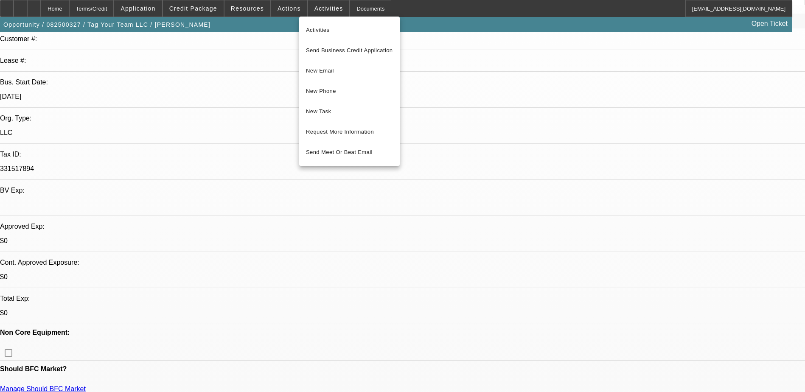
click at [202, 183] on div at bounding box center [402, 196] width 805 height 392
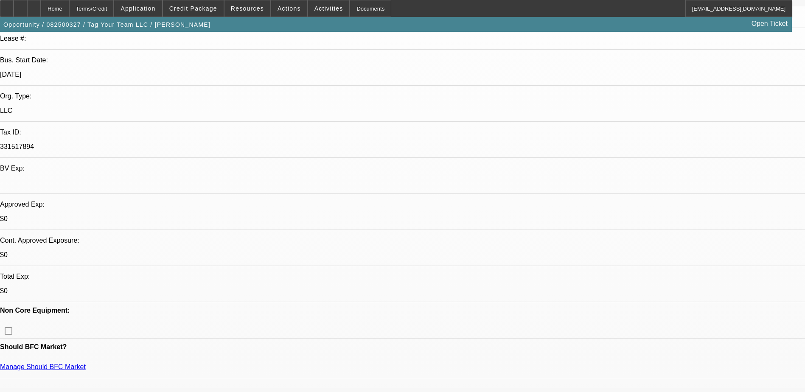
scroll to position [170, 0]
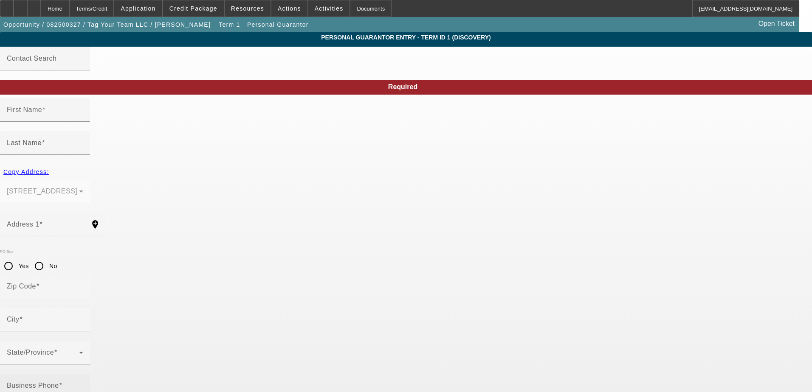
type input "Jelano"
type input "[PERSON_NAME]"
type input "70 Catalina Cut"
radio input "true"
type input "31324"
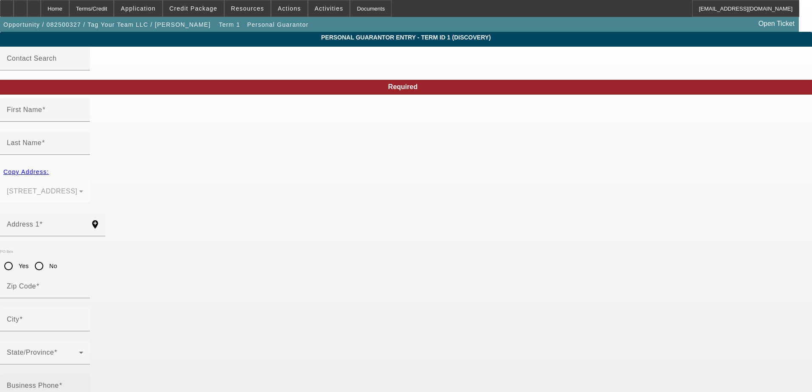
type input "[GEOGRAPHIC_DATA]"
type input "[PHONE_NUMBER]"
type input "100"
type input "771-82-9547"
type input "[EMAIL_ADDRESS][DOMAIN_NAME]"
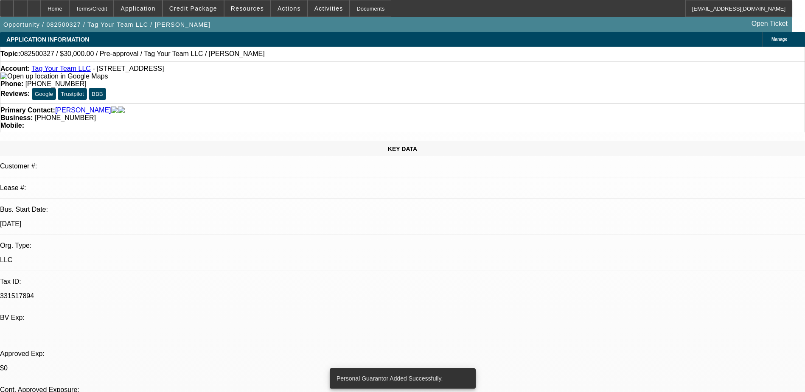
select select "0"
select select "2"
select select "0.1"
select select "4"
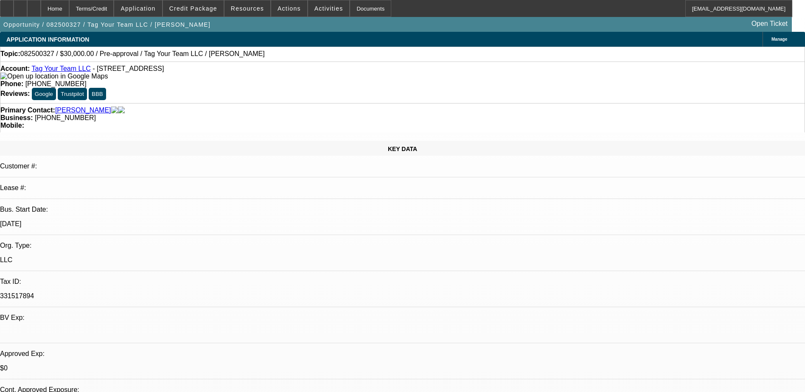
click at [41, 8] on div at bounding box center [34, 8] width 14 height 17
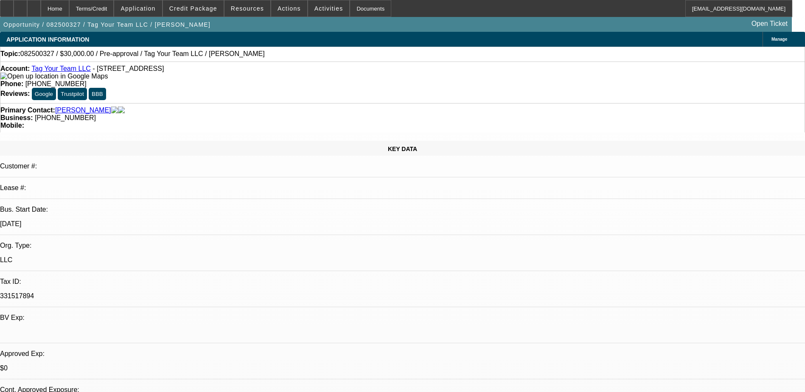
select select "0"
select select "2"
select select "0.1"
select select "4"
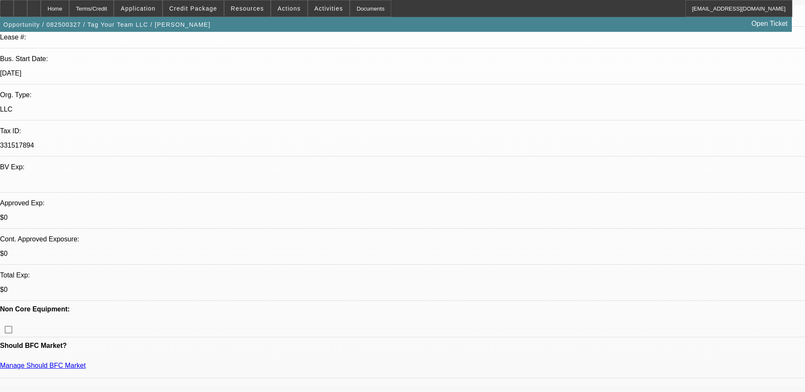
scroll to position [170, 0]
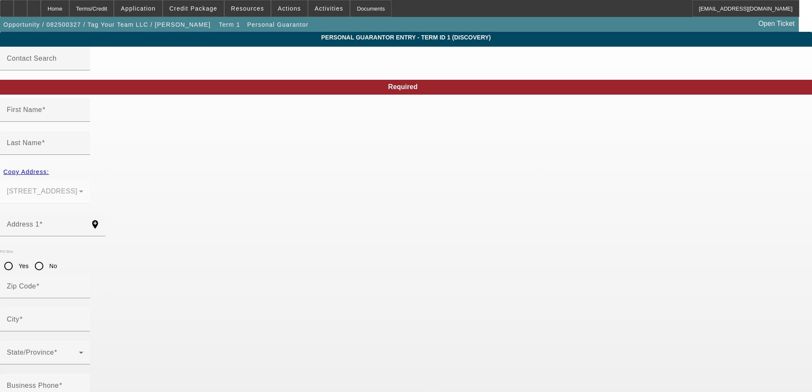
type input "Jelano"
type input "[PERSON_NAME]"
type input "70 Catalina Cut"
radio input "true"
type input "31324"
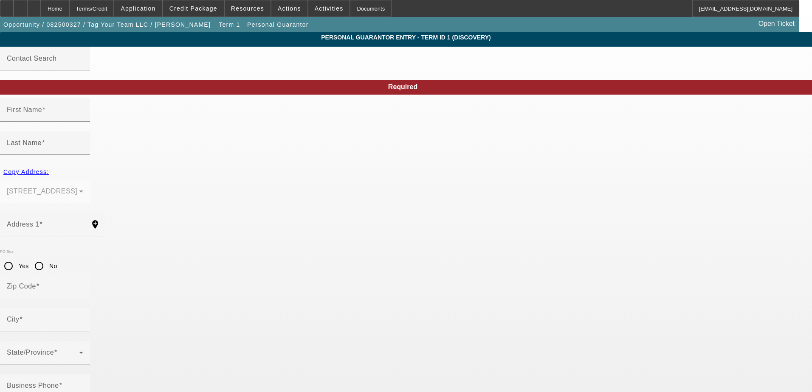
type input "[GEOGRAPHIC_DATA]"
type input "[PHONE_NUMBER]"
type input "100"
type input "771-82-9547"
type input "[EMAIL_ADDRESS][DOMAIN_NAME]"
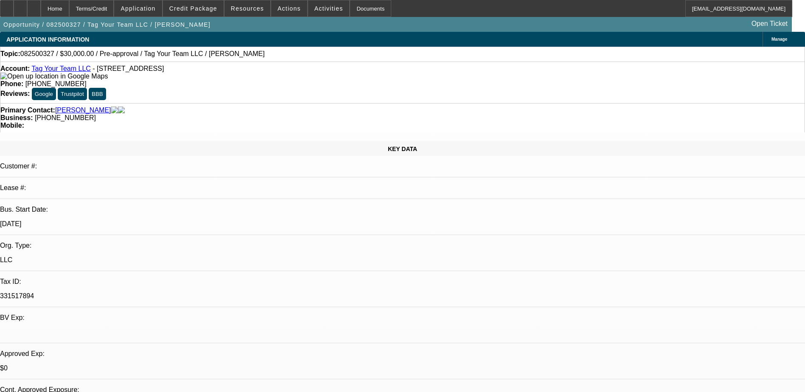
select select "0"
select select "2"
select select "0.1"
select select "4"
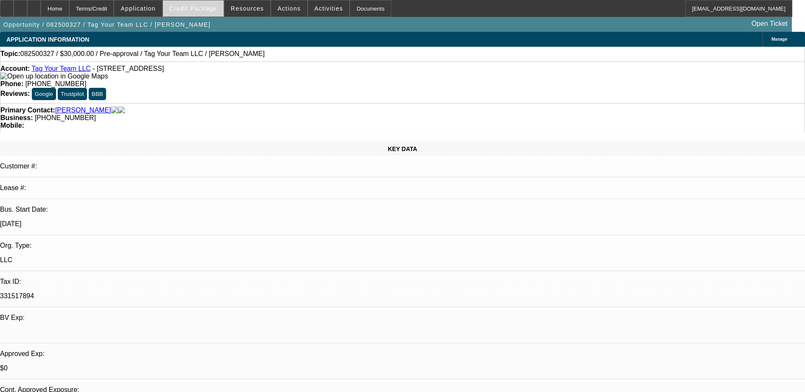
click at [204, 11] on span "Credit Package" at bounding box center [193, 8] width 48 height 7
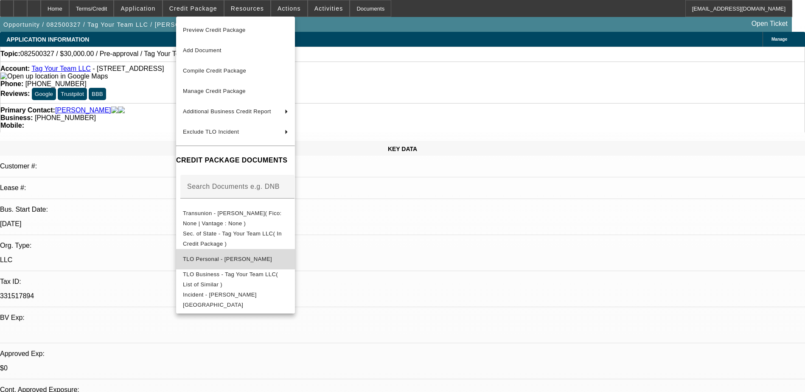
click at [251, 256] on span "TLO Personal - [PERSON_NAME]" at bounding box center [227, 259] width 89 height 6
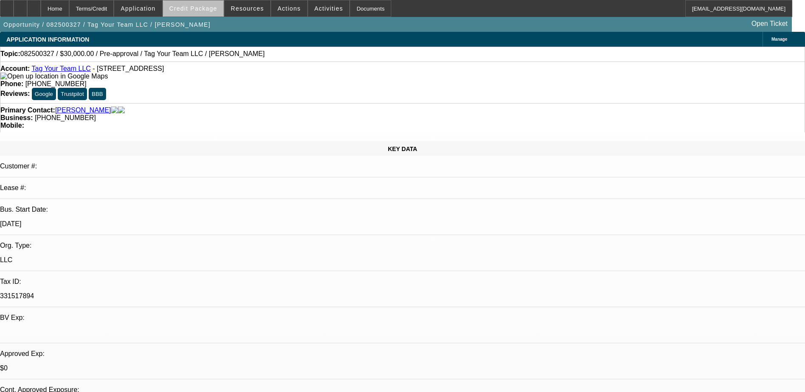
click at [208, 11] on span "Credit Package" at bounding box center [193, 8] width 48 height 7
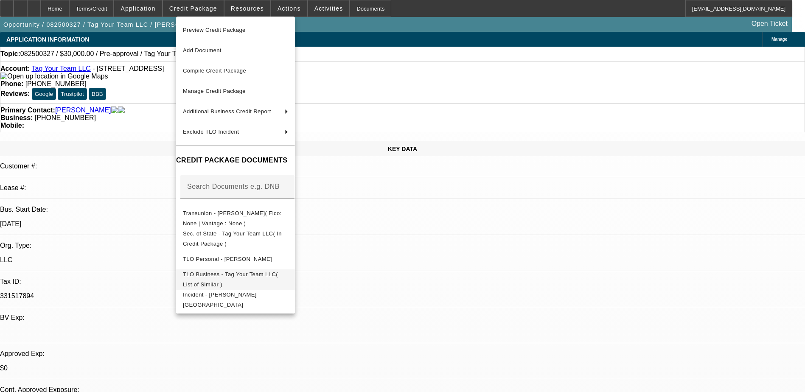
click at [237, 276] on span "TLO Business - Tag Your Team LLC( List of Similar )" at bounding box center [230, 279] width 95 height 17
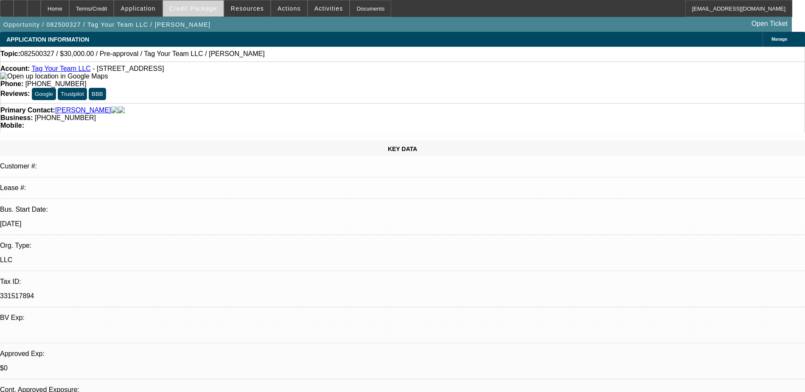
click at [217, 7] on span "Credit Package" at bounding box center [193, 8] width 48 height 7
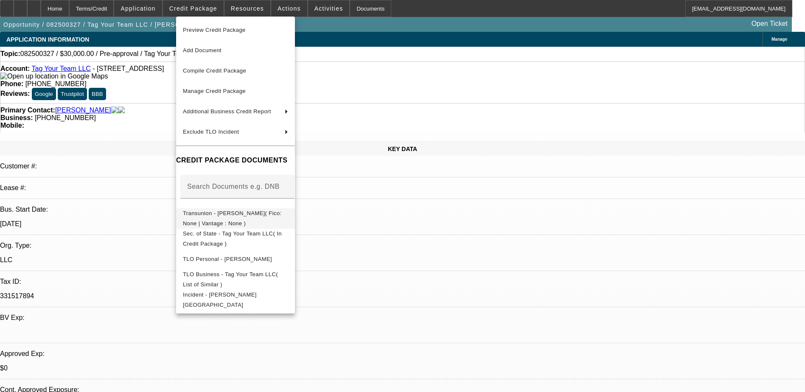
click at [230, 220] on span "Transunion - [PERSON_NAME]( Fico: None | Vantage : None )" at bounding box center [235, 218] width 105 height 20
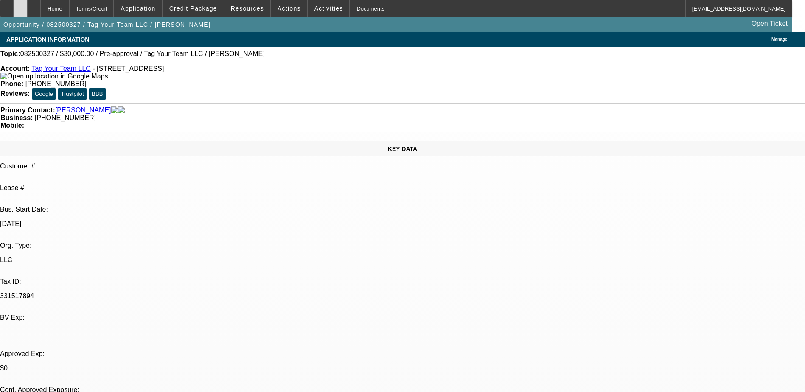
click at [20, 6] on icon at bounding box center [20, 6] width 0 height 0
click at [426, 40] on div "APPLICATION INFORMATION [GEOGRAPHIC_DATA]" at bounding box center [402, 39] width 805 height 15
click at [211, 9] on span "Credit Package" at bounding box center [193, 8] width 48 height 7
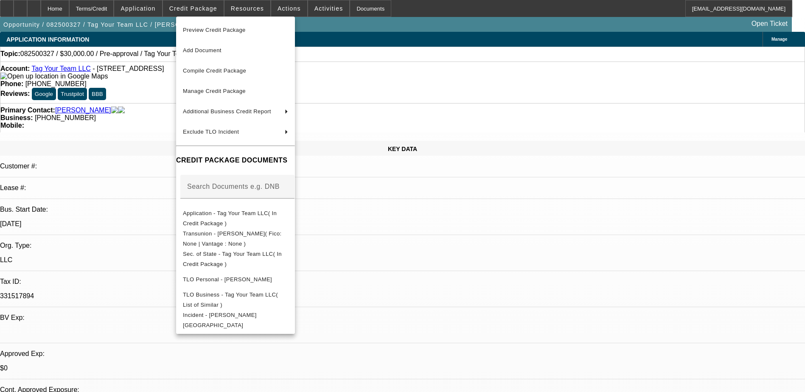
click at [433, 17] on div at bounding box center [402, 196] width 805 height 392
